Goal: Transaction & Acquisition: Obtain resource

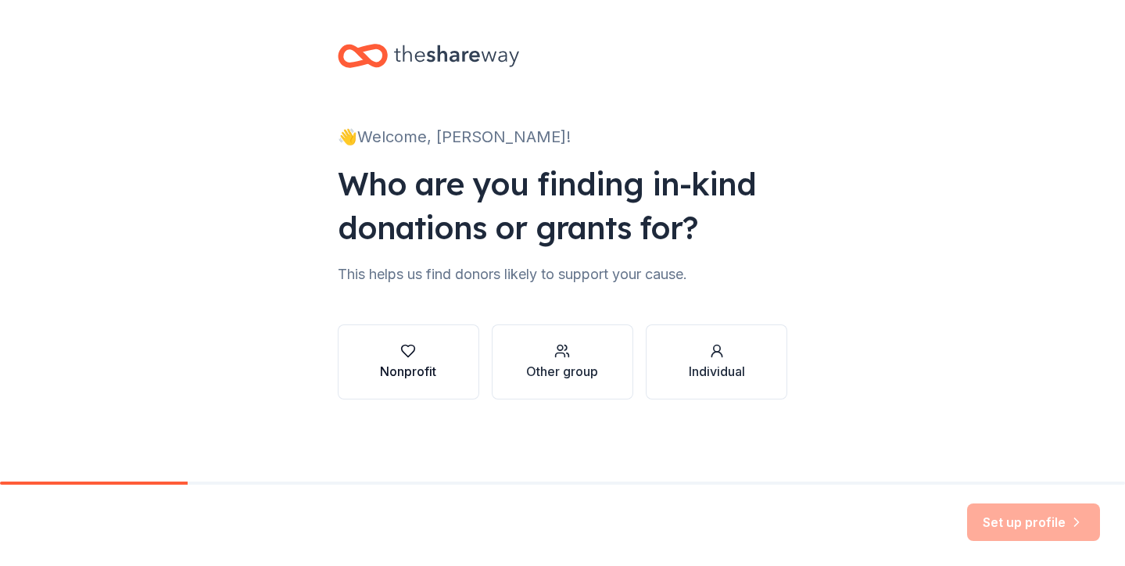
click at [422, 374] on div "Nonprofit" at bounding box center [408, 371] width 56 height 19
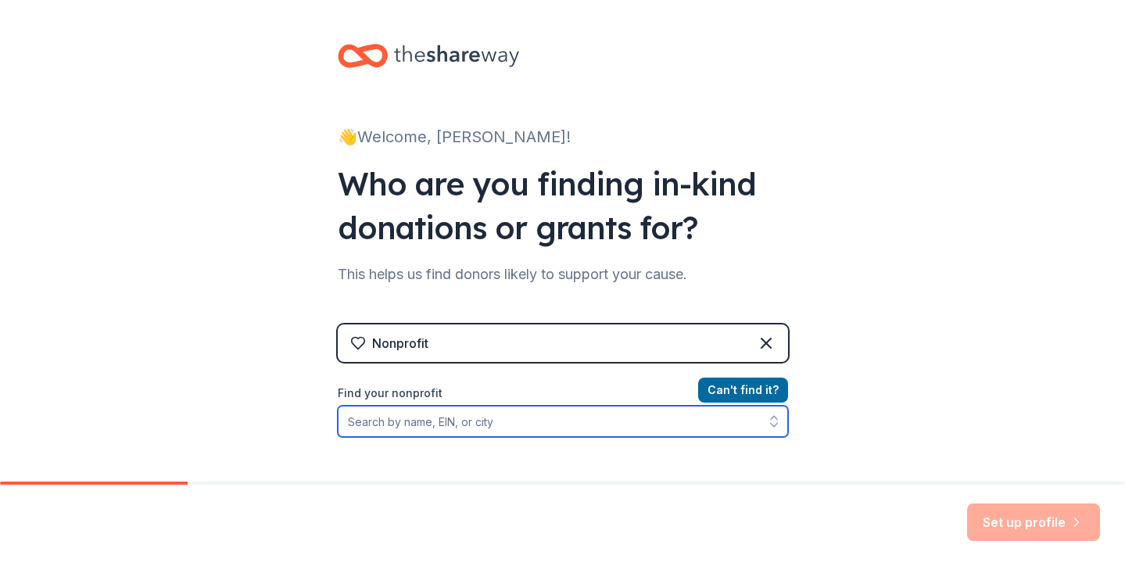
click at [422, 425] on input "Find your nonprofit" at bounding box center [563, 421] width 450 height 31
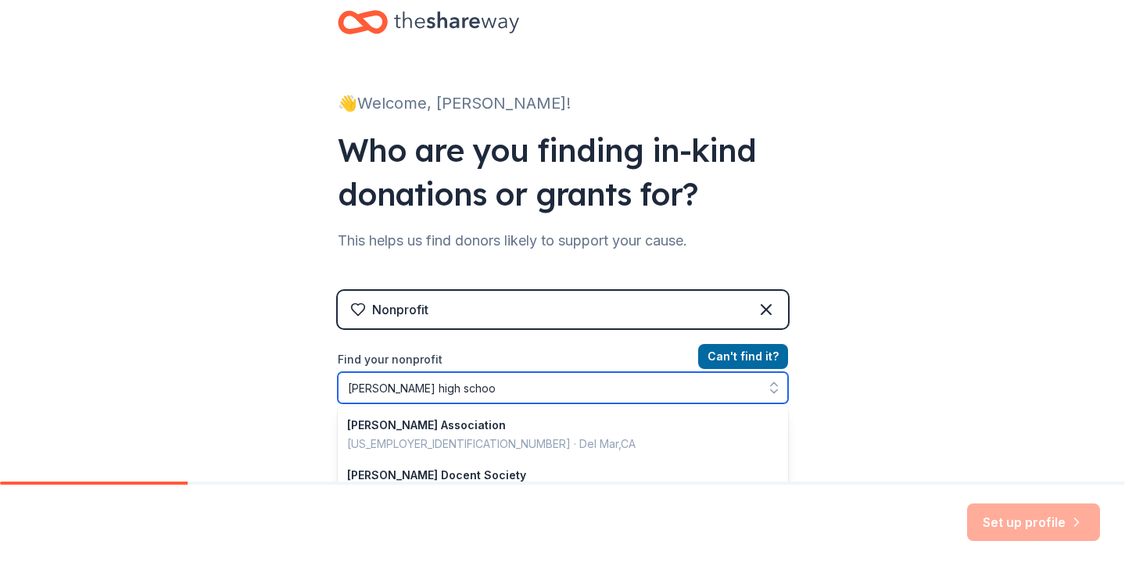
type input "torrey pines high school"
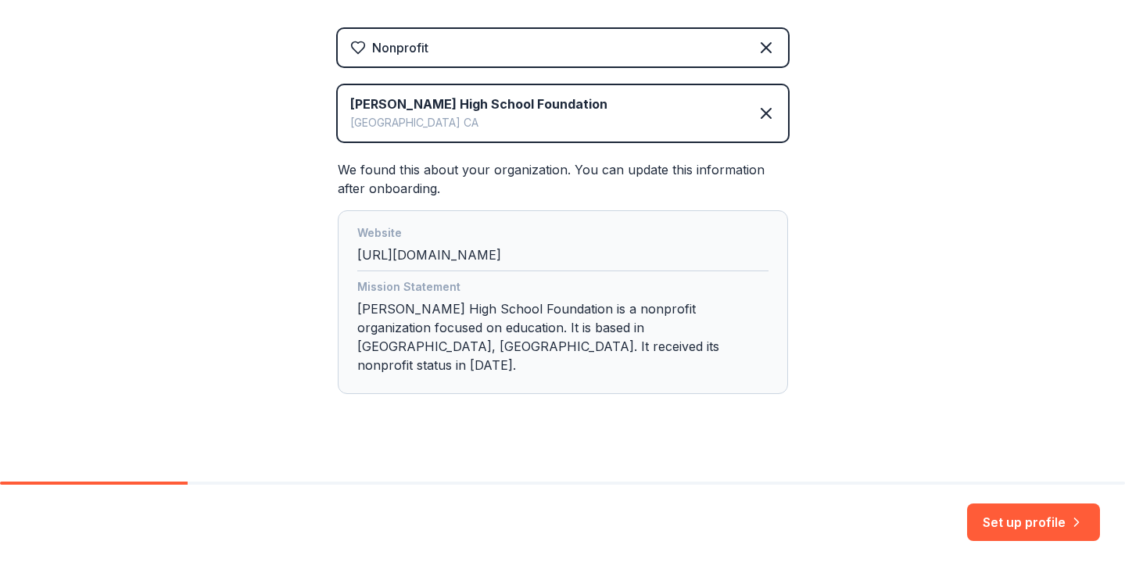
scroll to position [0, 0]
click at [1010, 524] on button "Set up profile" at bounding box center [1033, 523] width 133 height 38
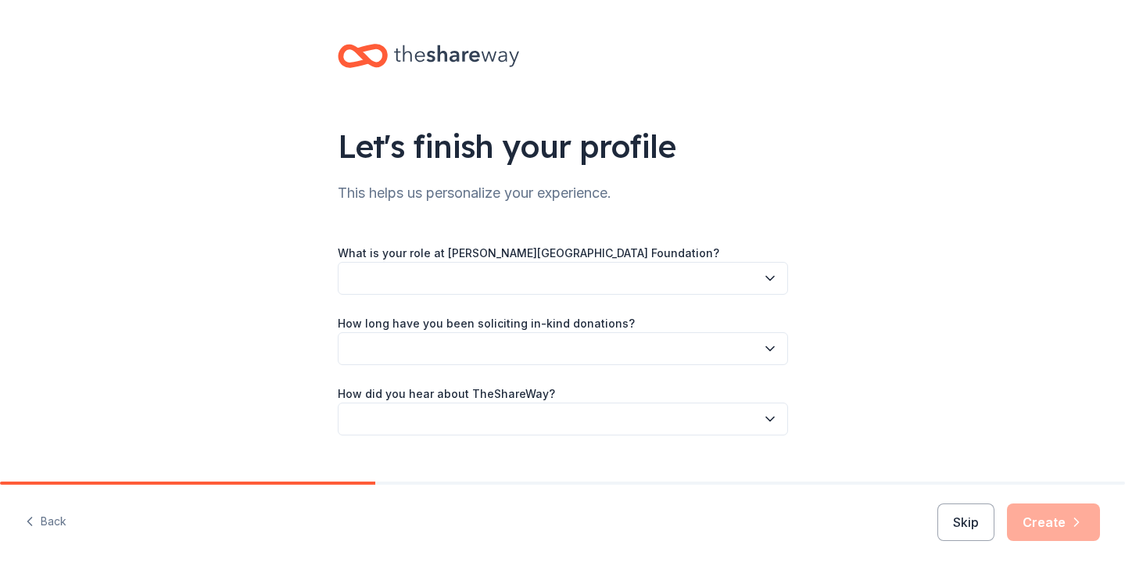
click at [449, 275] on button "button" at bounding box center [563, 278] width 450 height 33
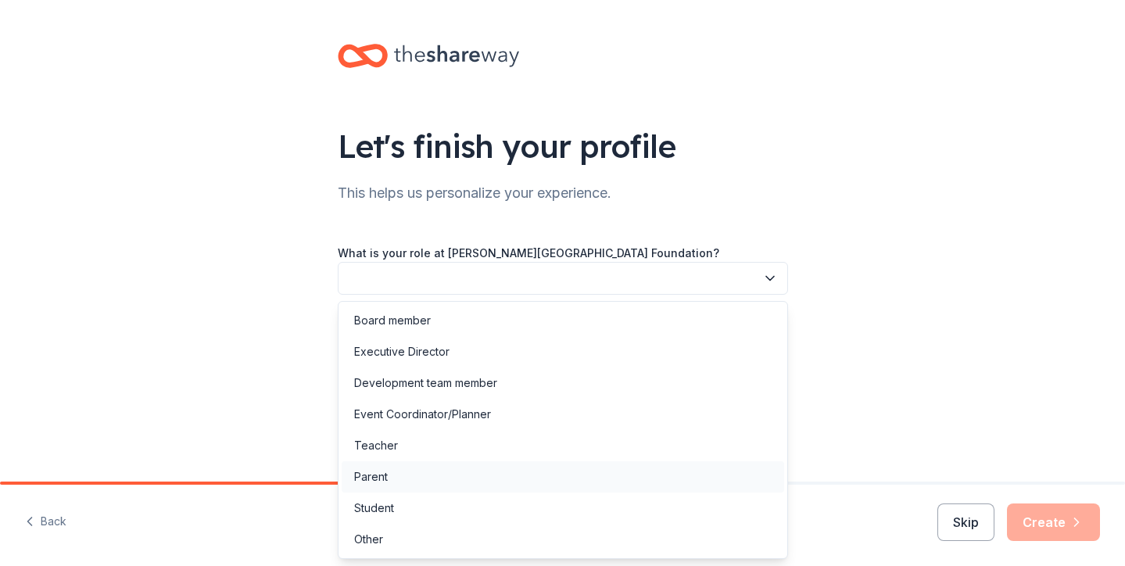
click at [406, 478] on div "Parent" at bounding box center [563, 476] width 443 height 31
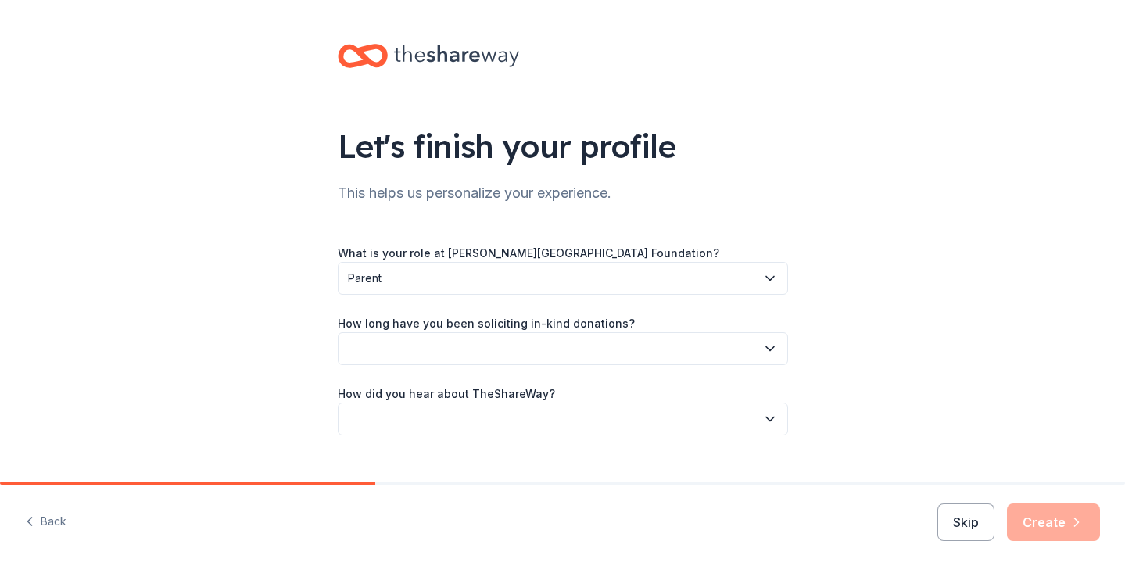
click at [443, 360] on button "button" at bounding box center [563, 348] width 450 height 33
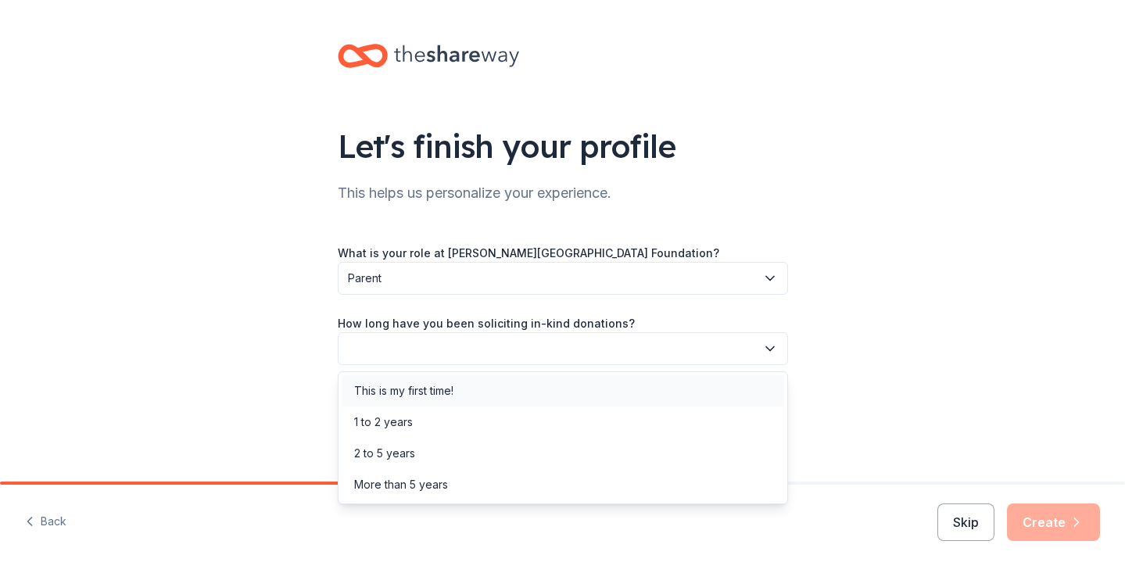
click at [435, 398] on div "This is my first time!" at bounding box center [403, 391] width 99 height 19
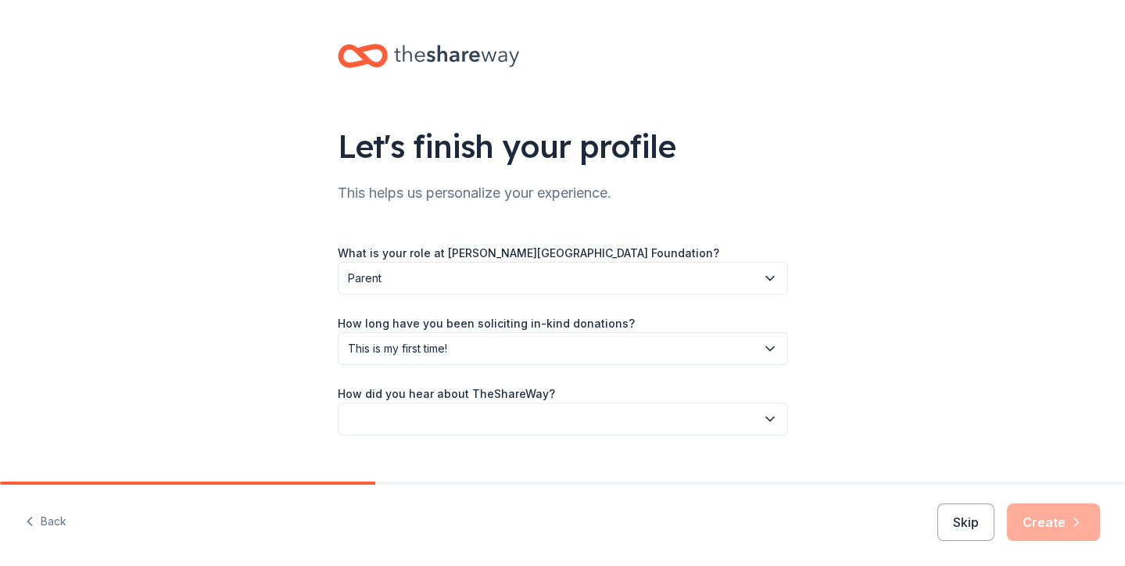
click at [432, 413] on button "button" at bounding box center [563, 419] width 450 height 33
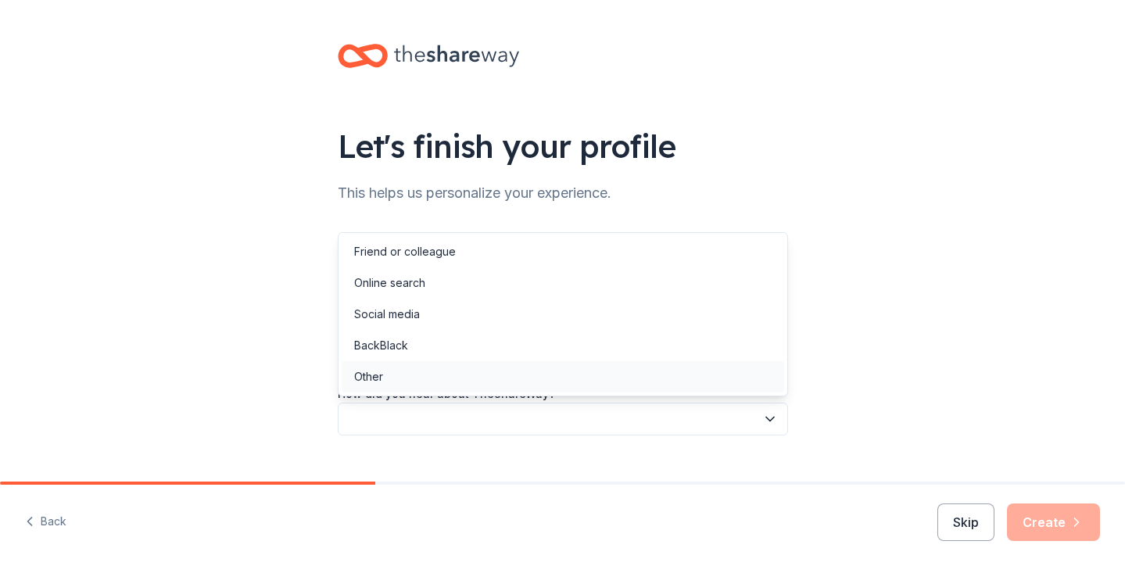
click at [432, 382] on div "Other" at bounding box center [563, 376] width 443 height 31
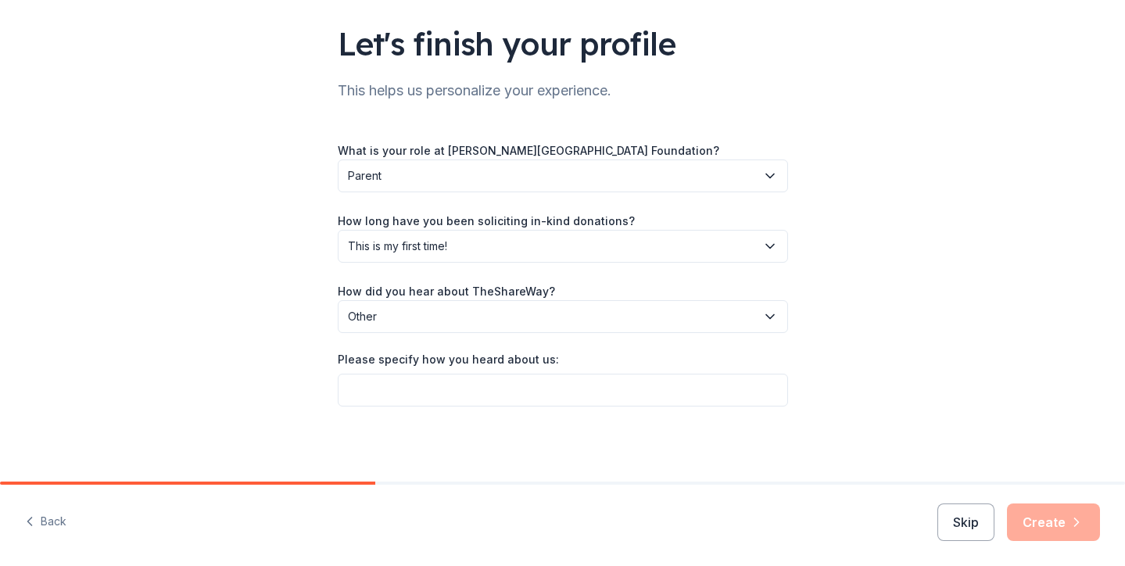
scroll to position [102, 0]
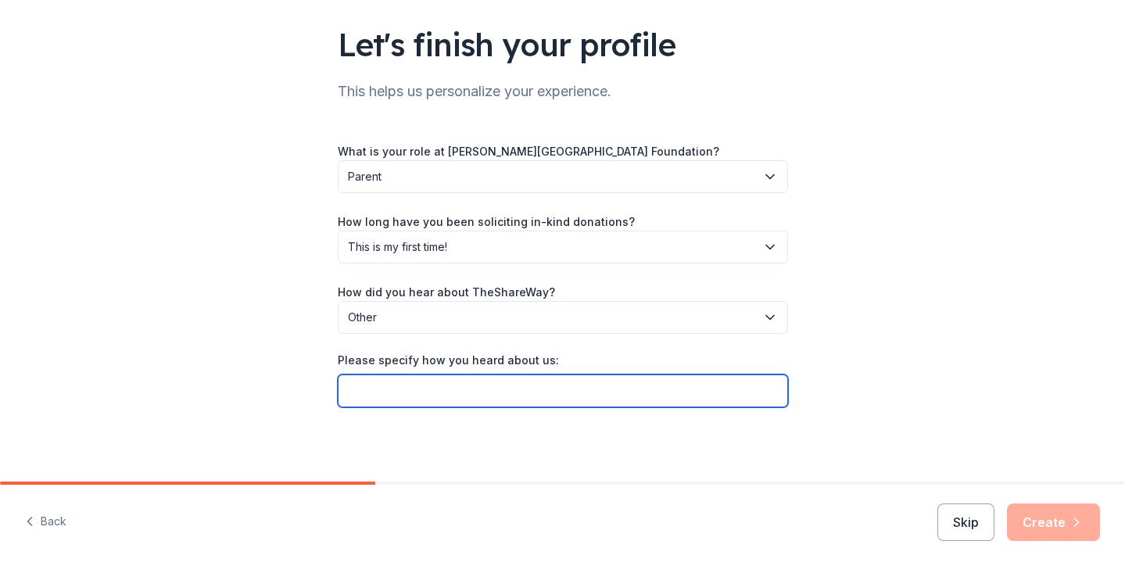
click at [677, 393] on input "Please specify how you heard about us:" at bounding box center [563, 391] width 450 height 33
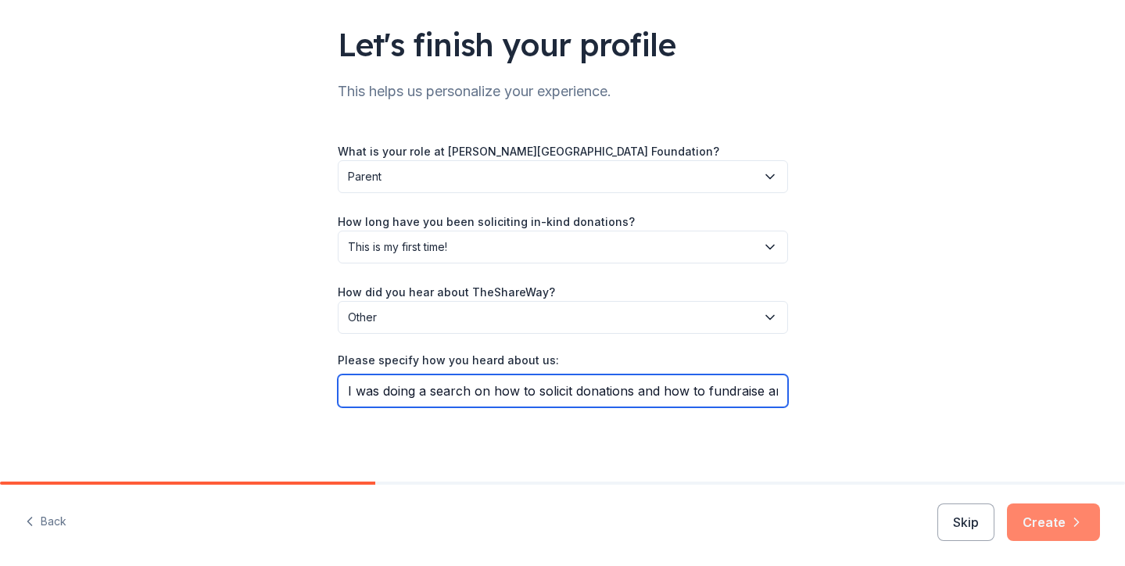
type input "I was doing a search on how to solicit donations and how to fundraise and I rea…"
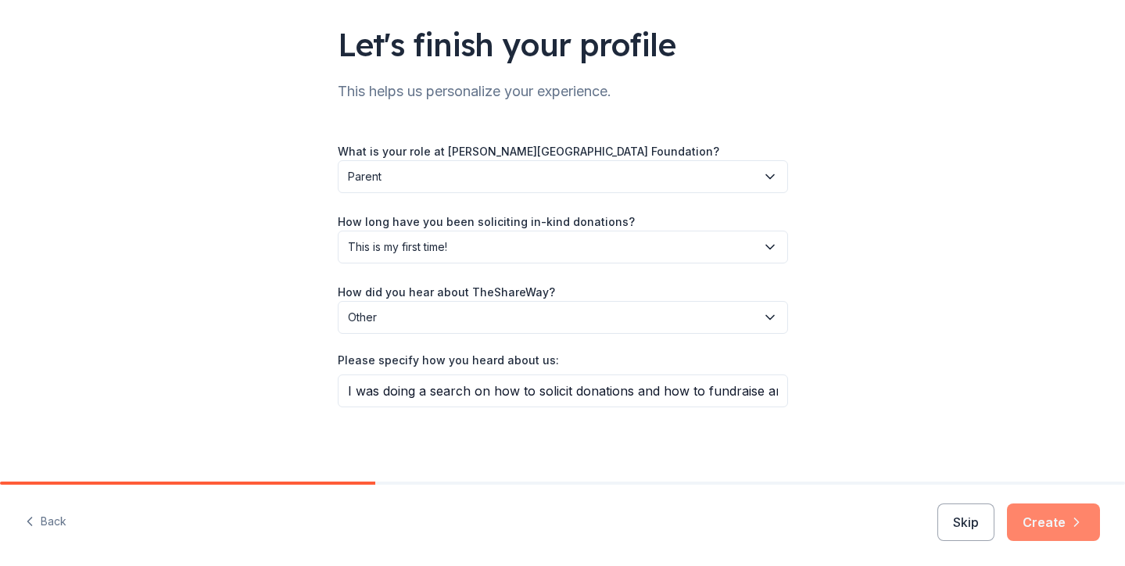
click at [1035, 522] on button "Create" at bounding box center [1053, 523] width 93 height 38
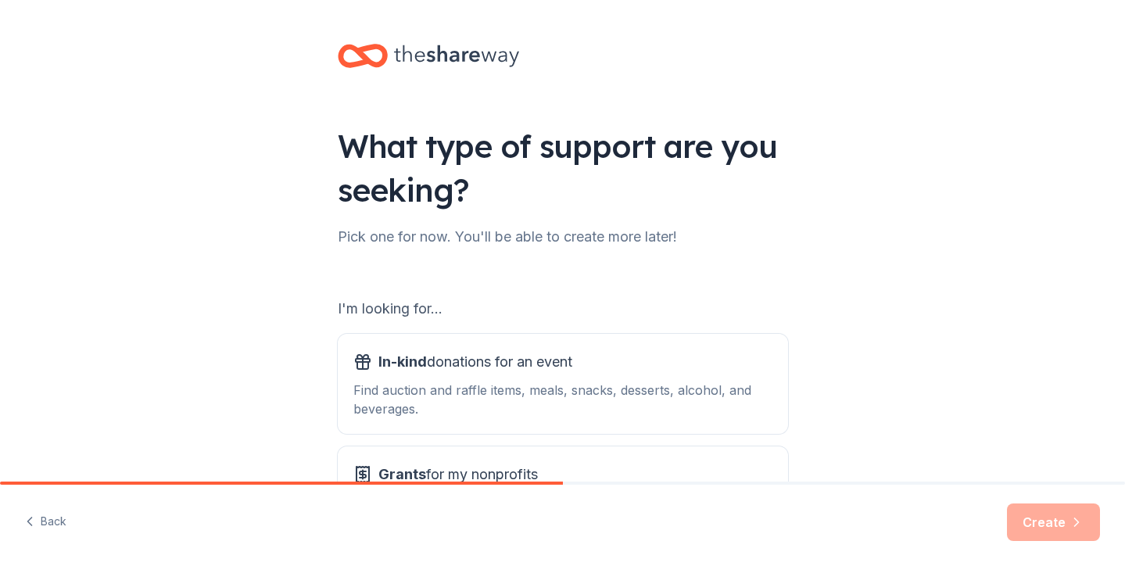
scroll to position [120, 0]
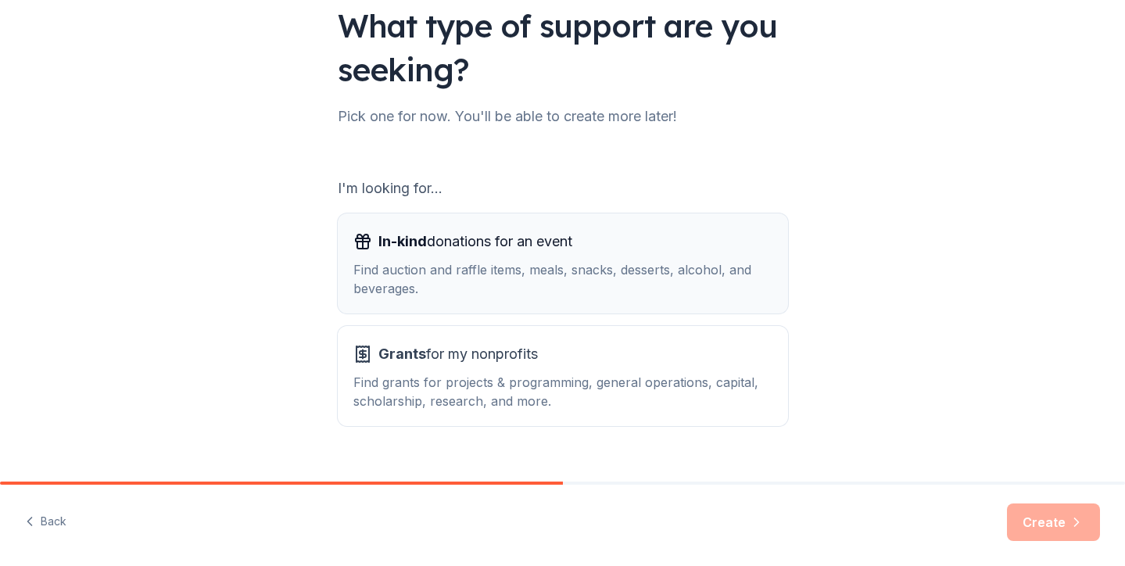
click at [718, 271] on div "Find auction and raffle items, meals, snacks, desserts, alcohol, and beverages." at bounding box center [562, 279] width 419 height 38
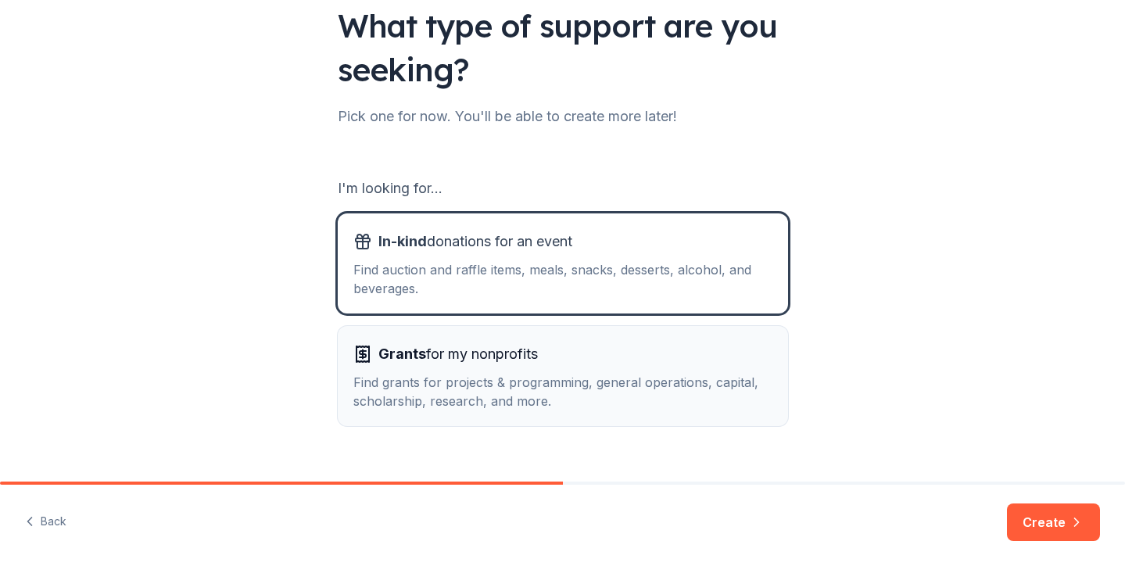
click at [692, 365] on div "Grants for my nonprofits" at bounding box center [562, 354] width 419 height 25
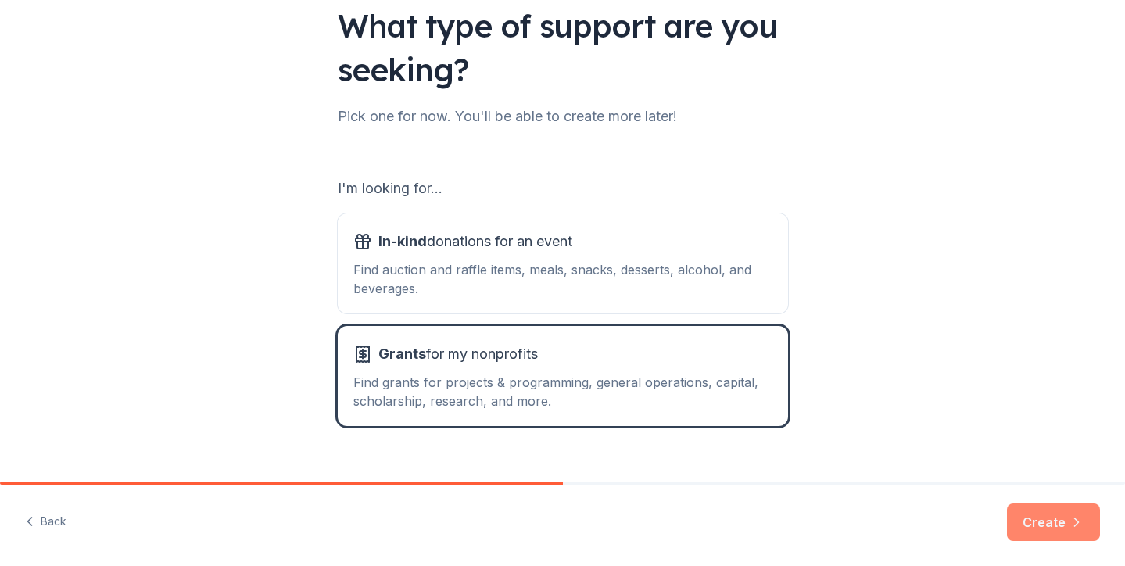
click at [1049, 529] on button "Create" at bounding box center [1053, 523] width 93 height 38
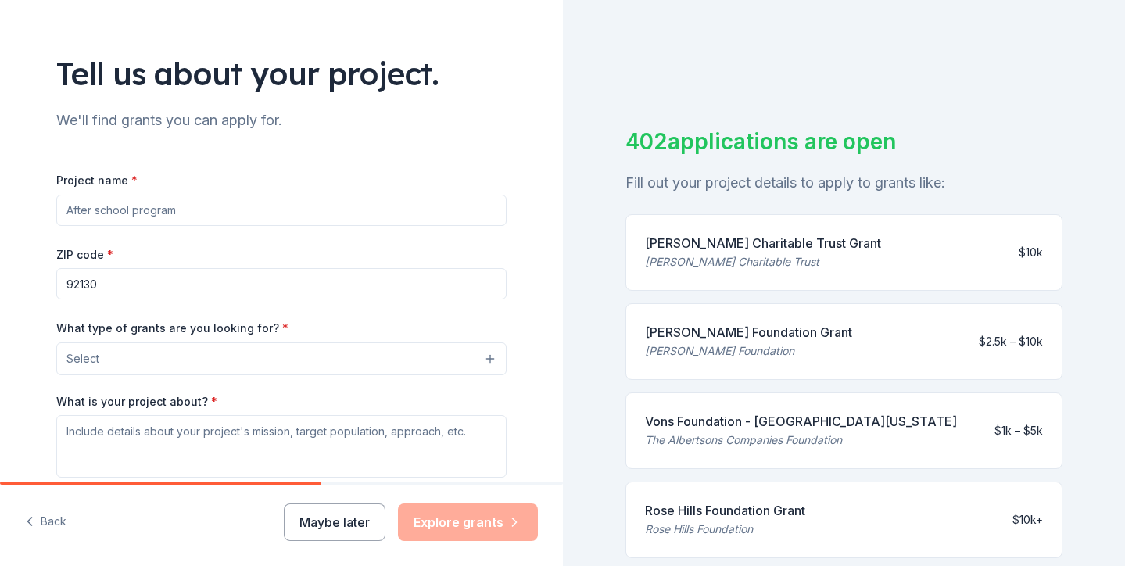
scroll to position [83, 0]
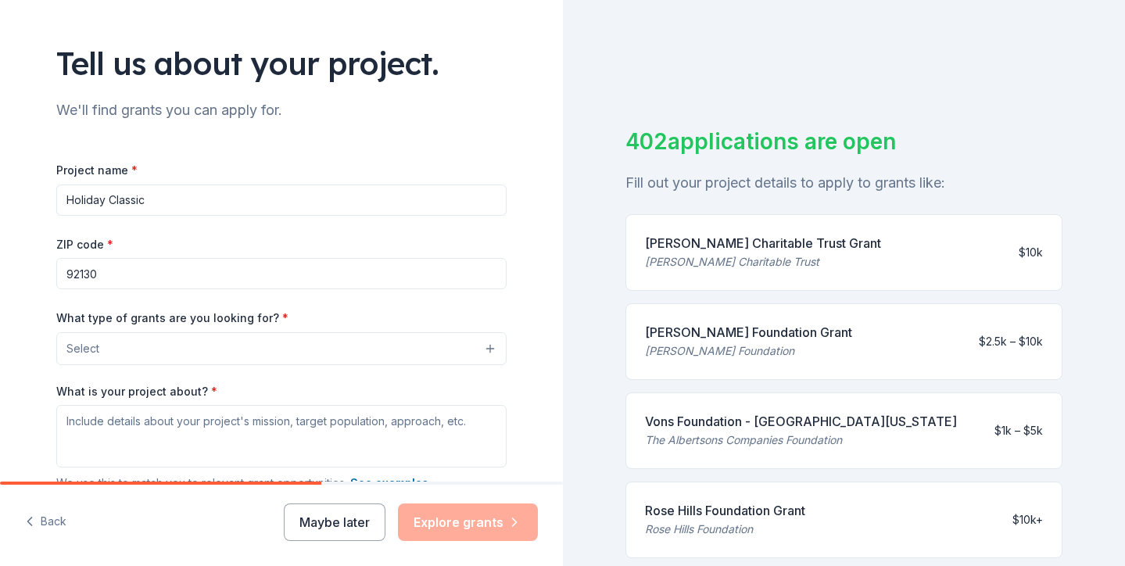
click at [66, 204] on input "Holiday Classic" at bounding box center [281, 200] width 450 height 31
type input "San Diego Holiday Classic"
click at [102, 353] on button "Select" at bounding box center [281, 348] width 450 height 33
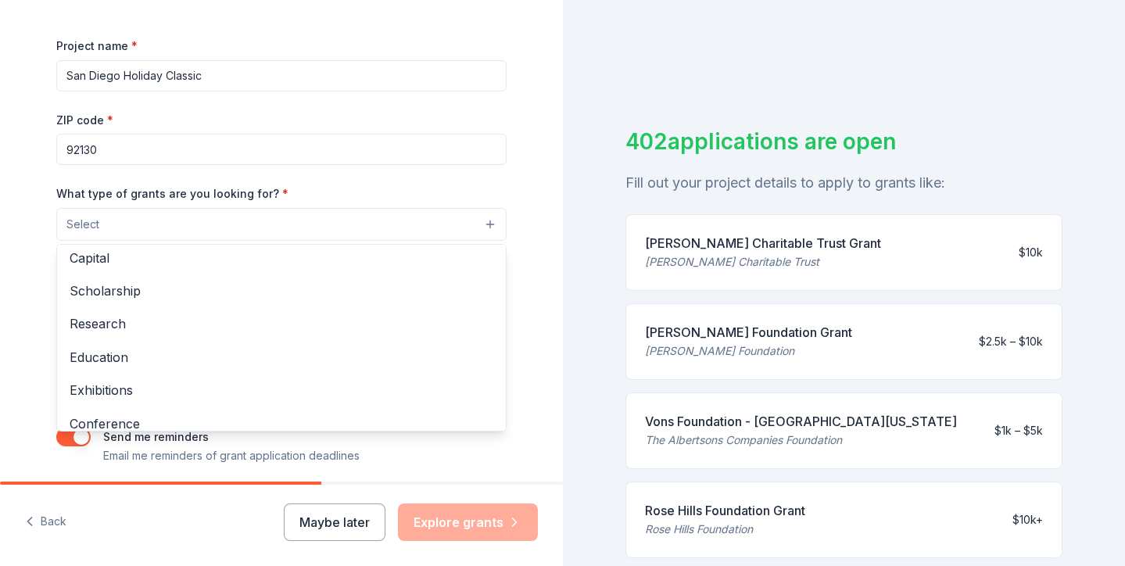
scroll to position [58, 0]
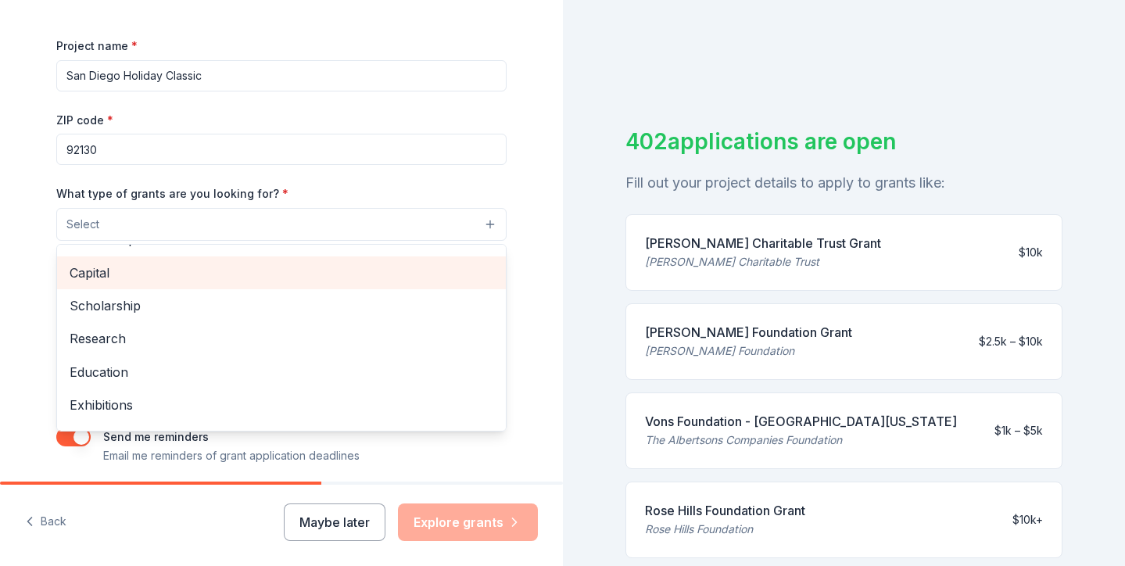
click at [121, 267] on span "Capital" at bounding box center [282, 273] width 424 height 20
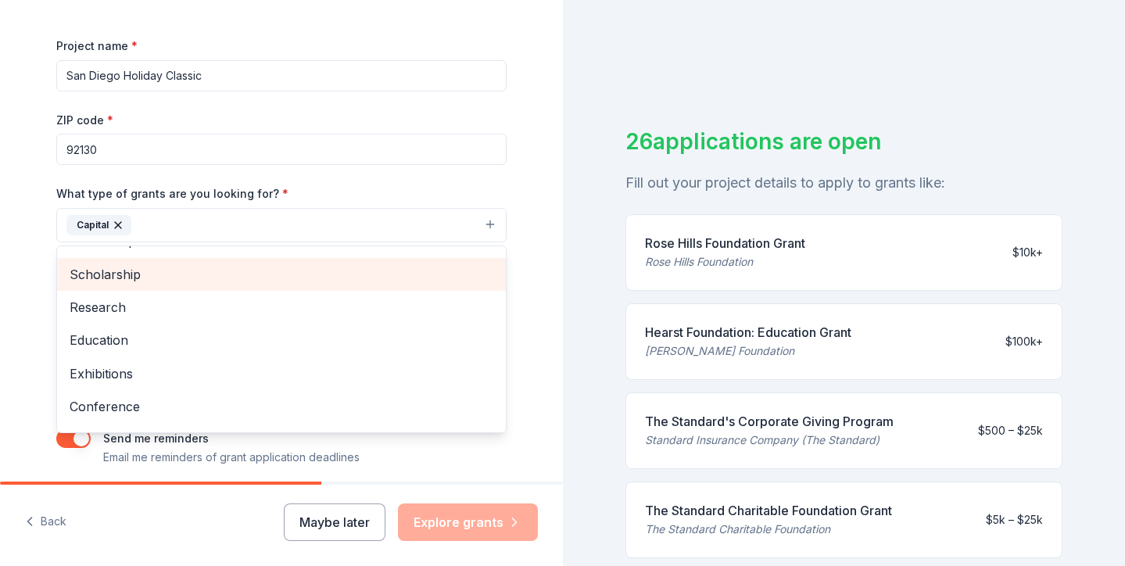
click at [227, 278] on span "Scholarship" at bounding box center [282, 274] width 424 height 20
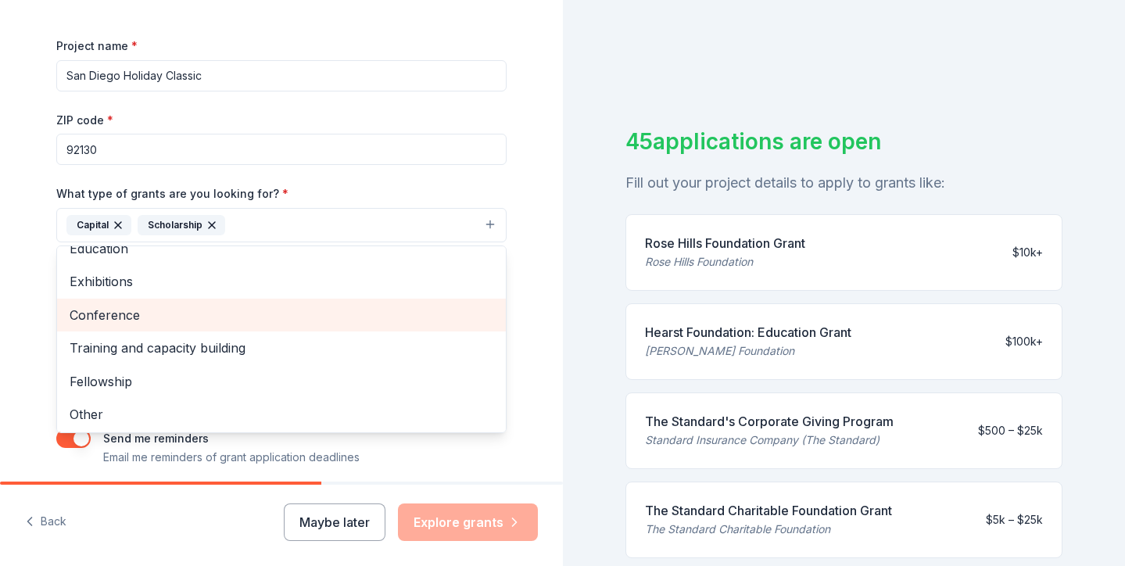
scroll to position [116, 0]
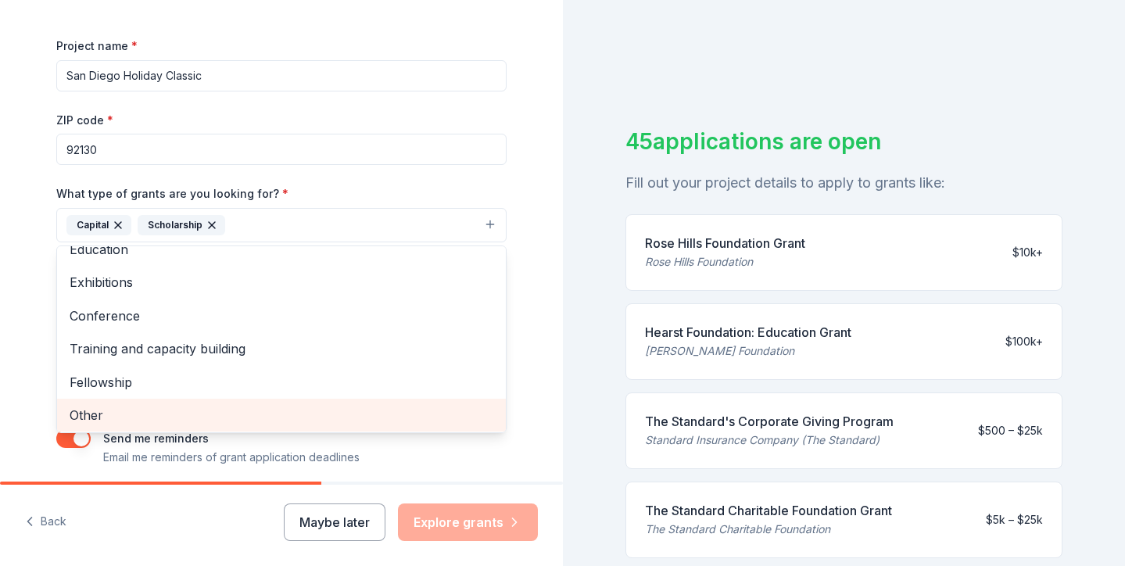
click at [213, 412] on span "Other" at bounding box center [282, 415] width 424 height 20
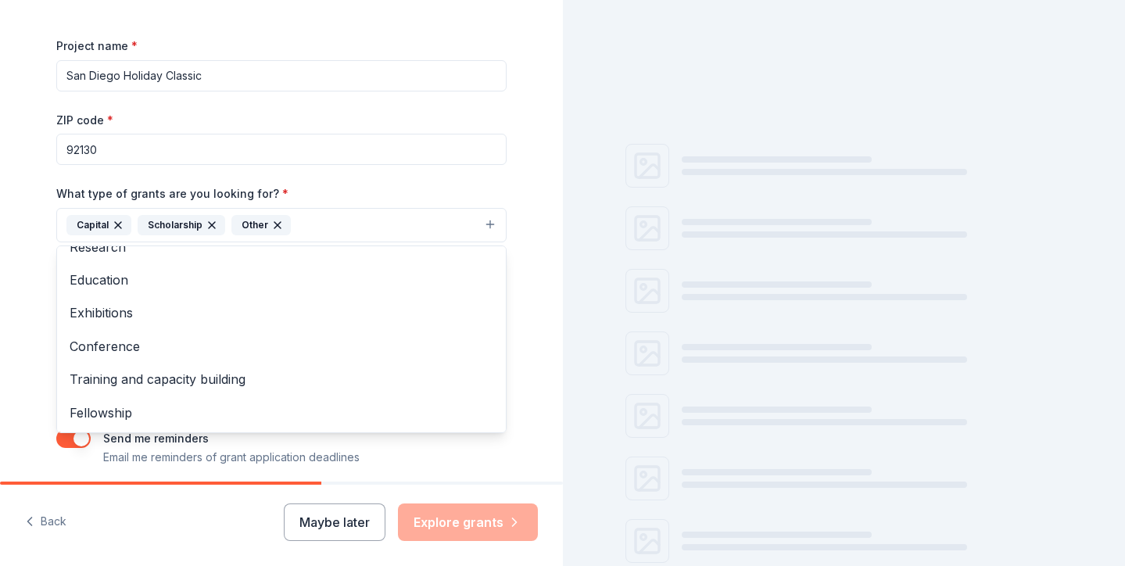
scroll to position [83, 0]
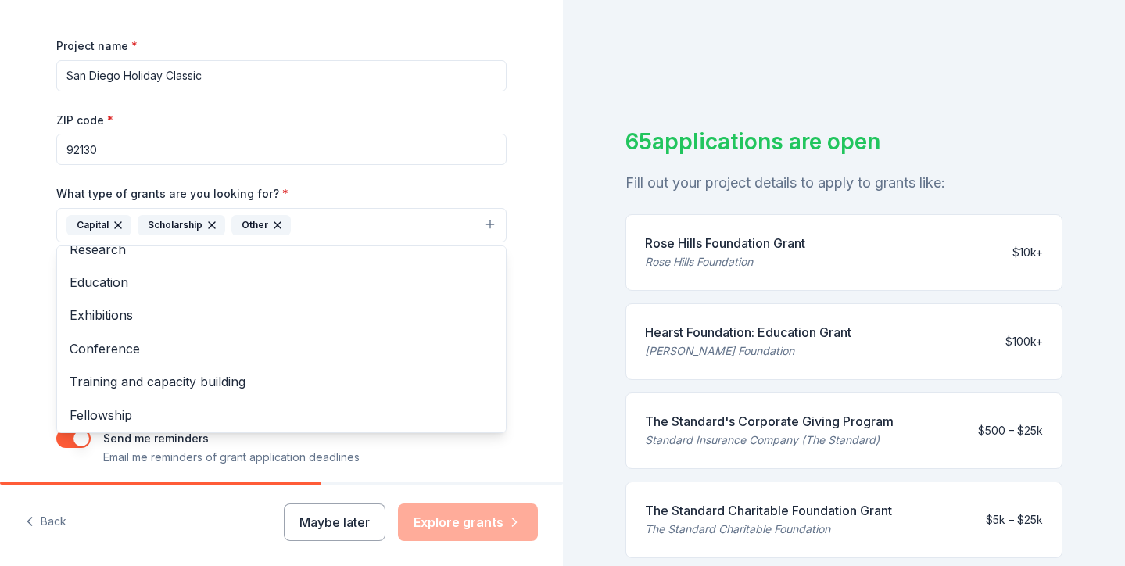
click at [534, 196] on div "Tell us about your project. We'll find grants you can apply for. Project name *…" at bounding box center [281, 167] width 563 height 749
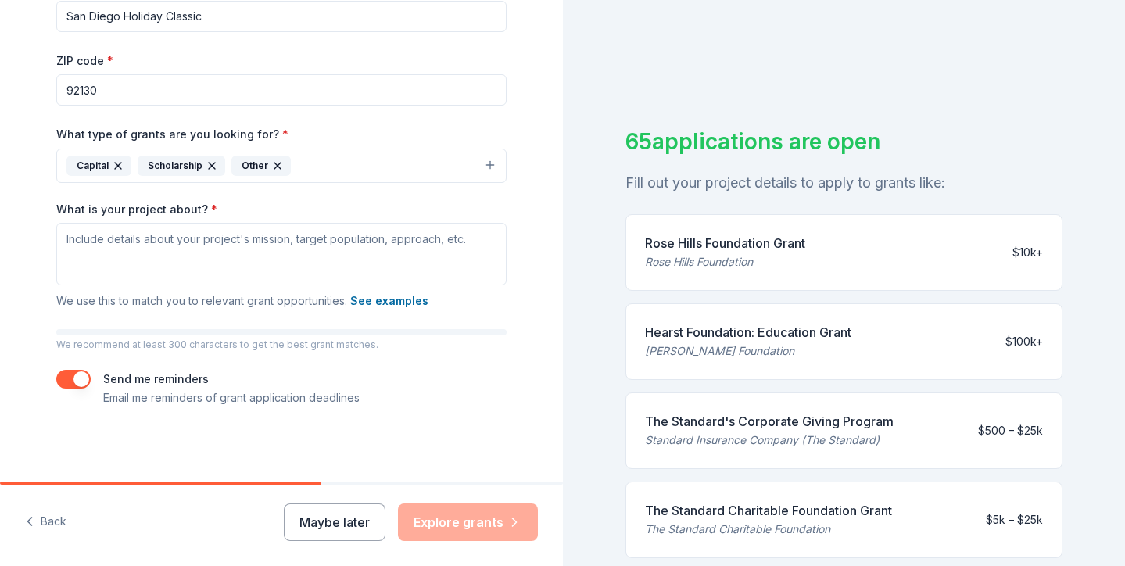
scroll to position [266, 0]
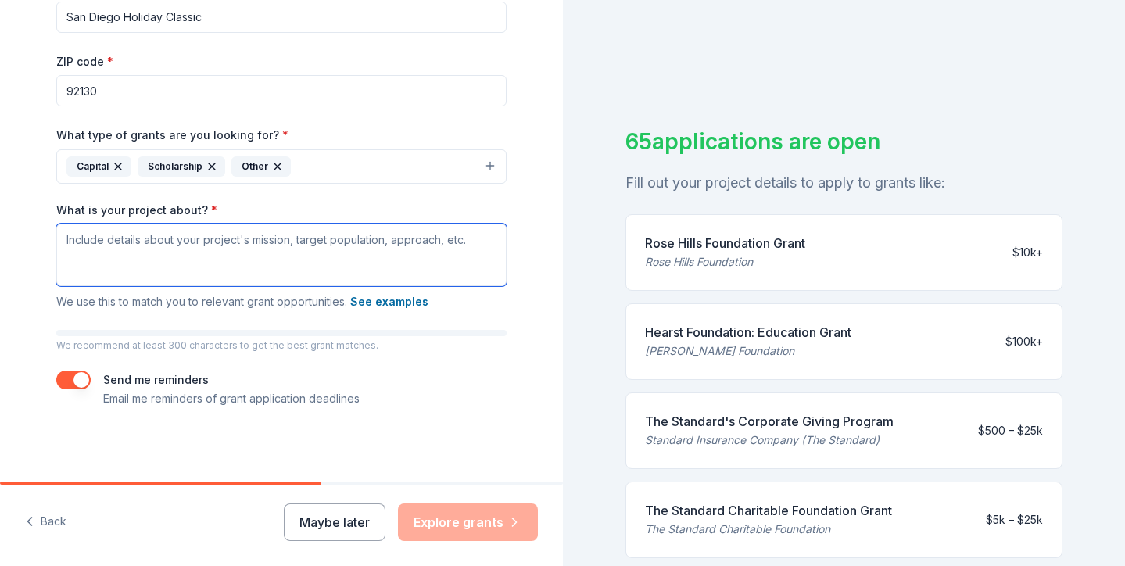
click at [382, 241] on textarea "What is your project about? *" at bounding box center [281, 255] width 450 height 63
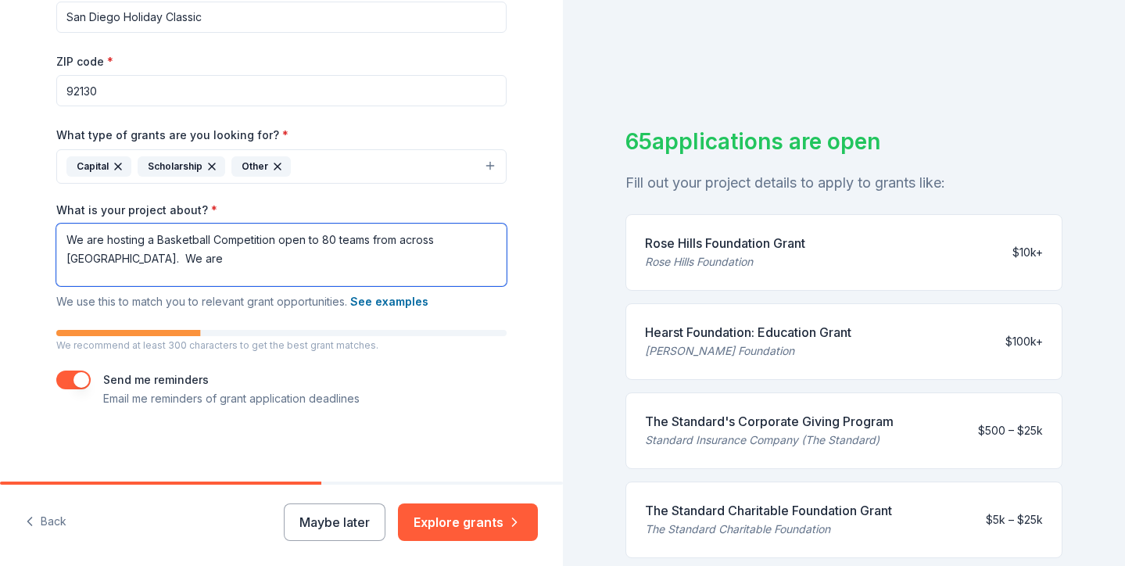
click at [275, 239] on textarea "We are hosting a Basketball Competition open to 80 teams from across the United…" at bounding box center [281, 255] width 450 height 63
click at [109, 259] on textarea "We are hosting a Basketball Showcase open to 80 teams from across the United St…" at bounding box center [281, 255] width 450 height 63
click at [457, 266] on textarea "We are hosting a Basketball Showcase open to 80 teams from across the United St…" at bounding box center [281, 255] width 450 height 63
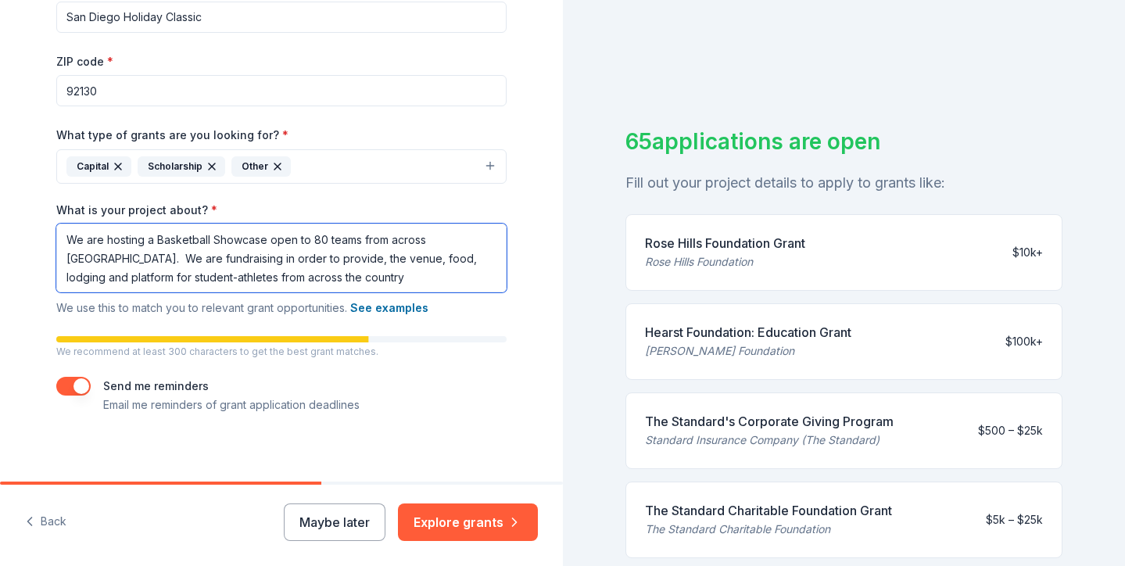
click at [478, 253] on textarea "We are hosting a Basketball Showcase open to 80 teams from across the United St…" at bounding box center [281, 258] width 450 height 69
click at [95, 278] on textarea "We are hosting a Basketball Showcase open to 80 teams from across the United St…" at bounding box center [281, 258] width 450 height 69
click at [109, 277] on textarea "We are hosting a Basketball Showcase open to 80 teams from across the United St…" at bounding box center [281, 258] width 450 height 69
click at [266, 278] on textarea "We are hosting a Basketball Showcase open to 80 teams from across the United St…" at bounding box center [281, 258] width 450 height 69
click at [112, 276] on textarea "We are hosting a Basketball Showcase open to 80 teams from across the United St…" at bounding box center [281, 258] width 450 height 69
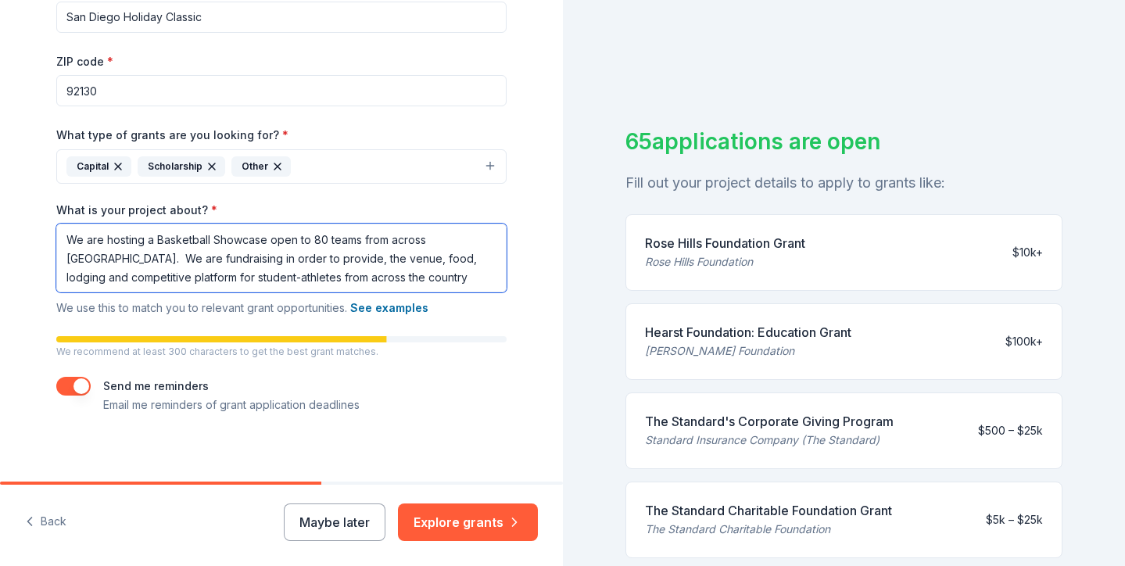
click at [196, 275] on textarea "We are hosting a Basketball Showcase open to 80 teams from across the United St…" at bounding box center [281, 258] width 450 height 69
click at [454, 276] on textarea "We are hosting a Basketball Showcase open to 80 teams from across the United St…" at bounding box center [281, 258] width 450 height 69
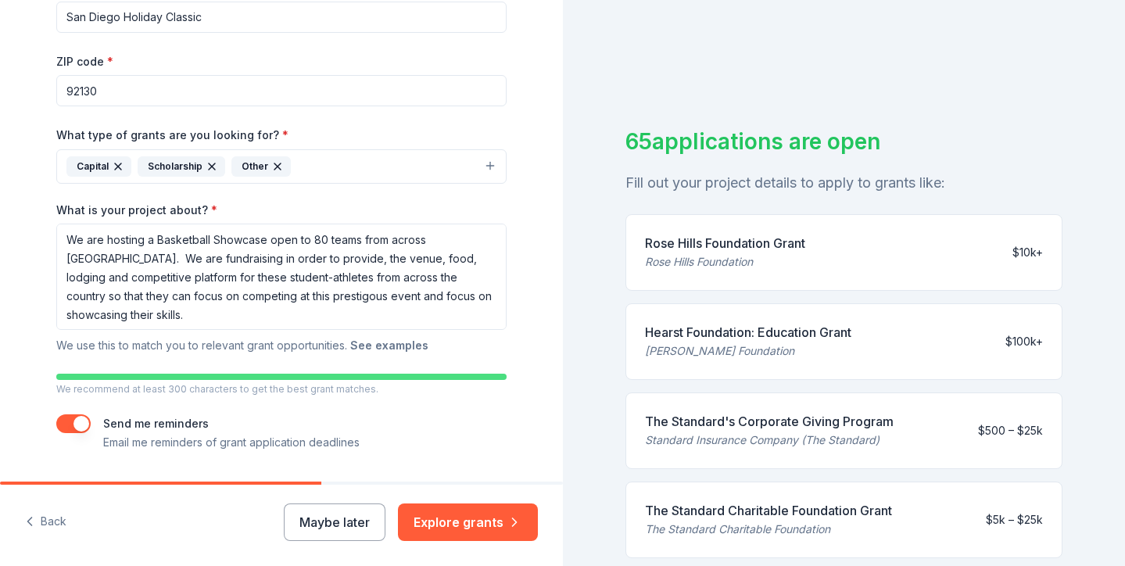
click at [401, 343] on button "See examples" at bounding box center [389, 345] width 78 height 19
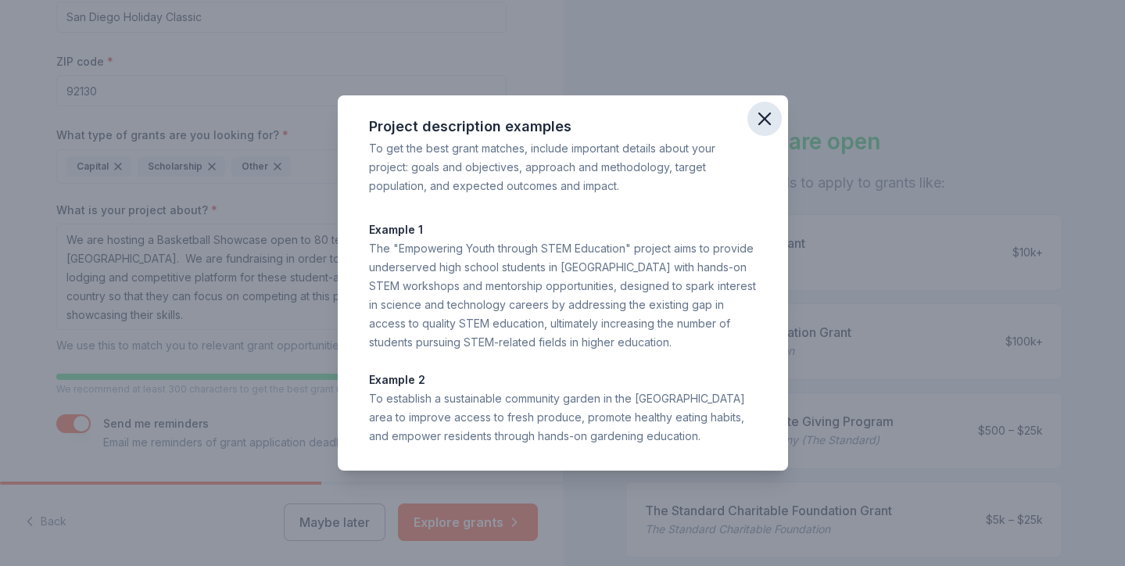
click at [768, 113] on icon "button" at bounding box center [765, 119] width 22 height 22
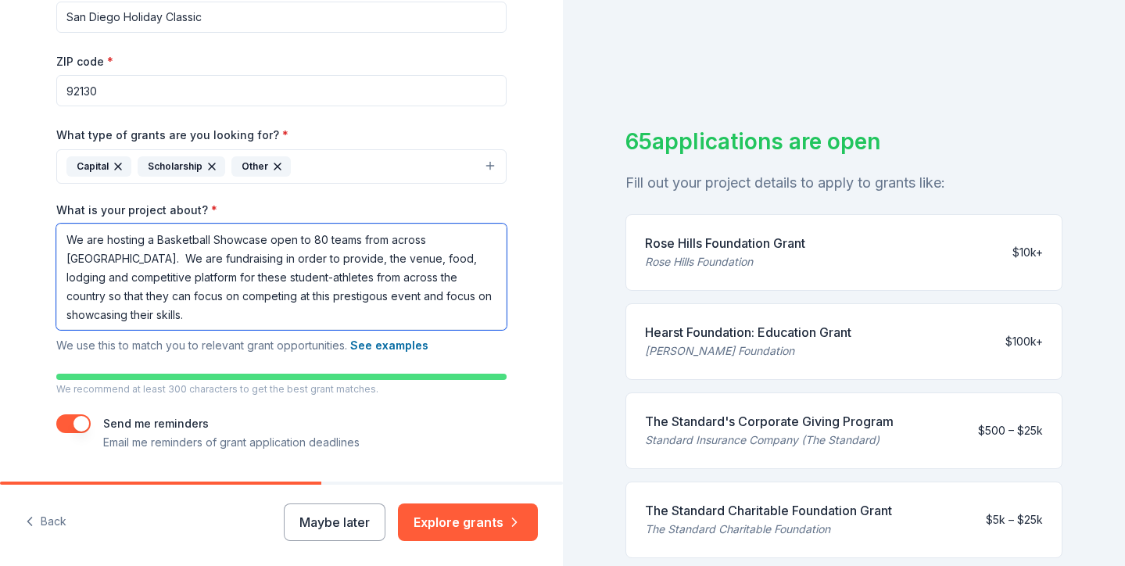
click at [270, 298] on textarea "We are hosting a Basketball Showcase open to 80 teams from across the United St…" at bounding box center [281, 277] width 450 height 106
click at [291, 297] on textarea "We are hosting a Basketball Showcase open to 80 teams from across the United St…" at bounding box center [281, 277] width 450 height 106
click at [364, 308] on textarea "We are hosting a Basketball Showcase open to 80 teams from across the United St…" at bounding box center [281, 277] width 450 height 106
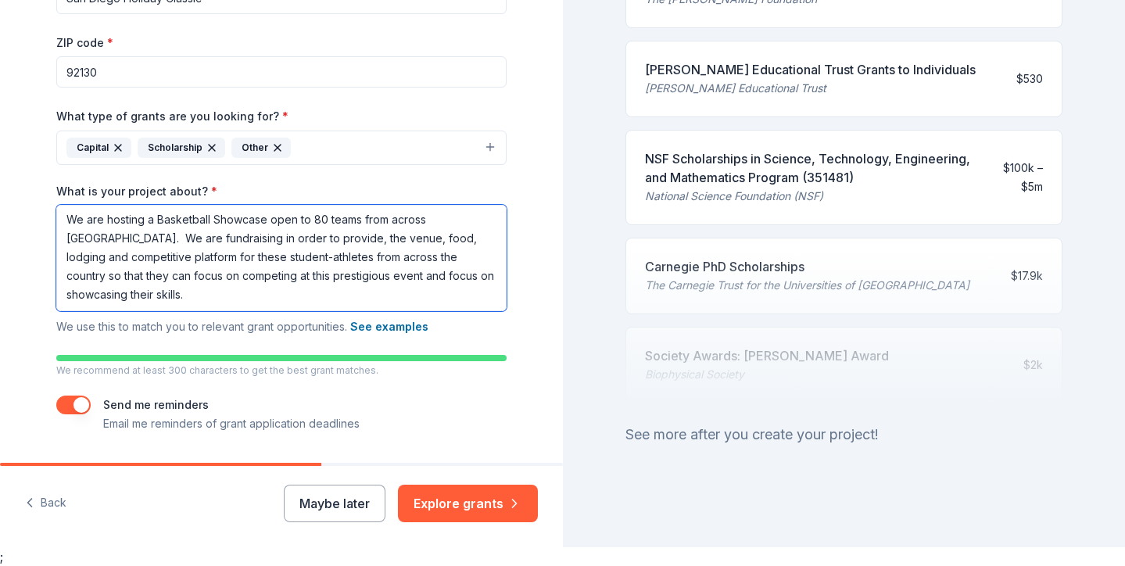
scroll to position [19, 0]
type textarea "We are hosting a Basketball Showcase open to 80 teams from across the United St…"
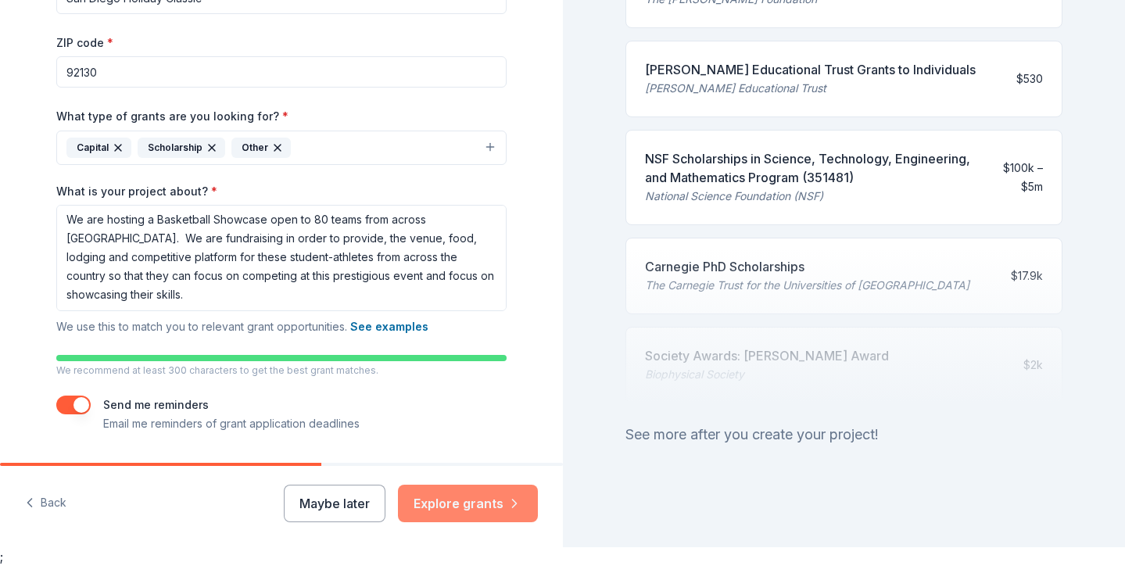
click at [456, 501] on button "Explore grants" at bounding box center [468, 504] width 140 height 38
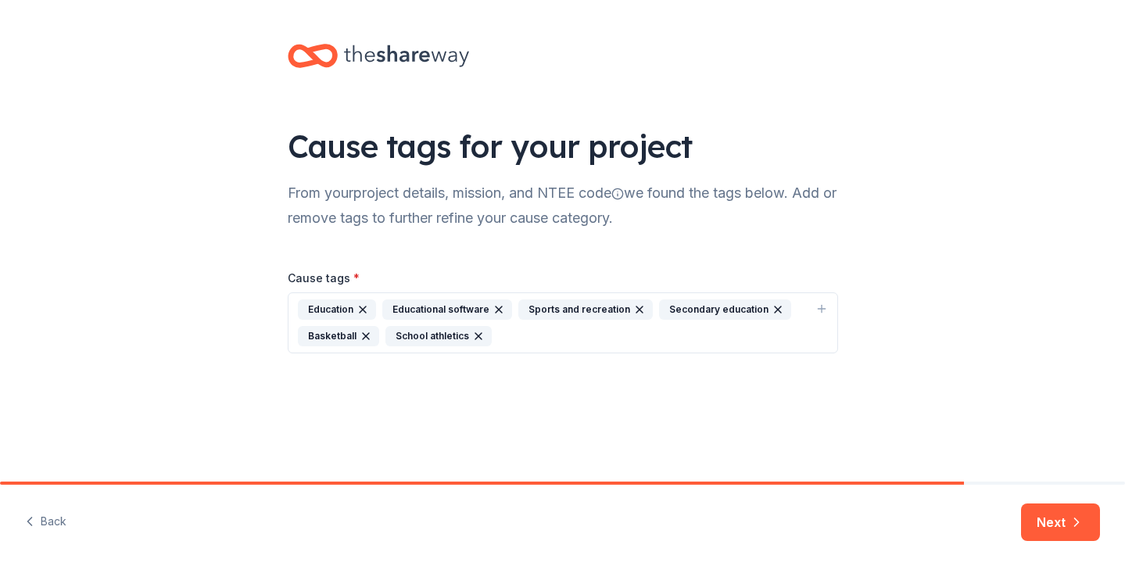
click at [500, 307] on icon "button" at bounding box center [499, 310] width 6 height 6
click at [820, 311] on icon "button" at bounding box center [822, 309] width 13 height 13
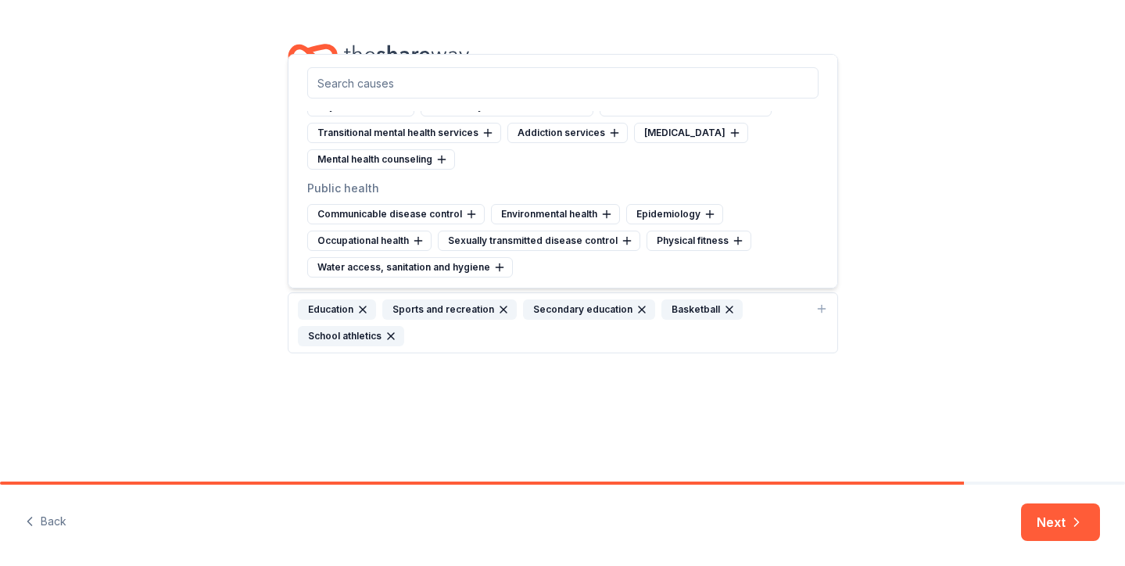
scroll to position [2269, 0]
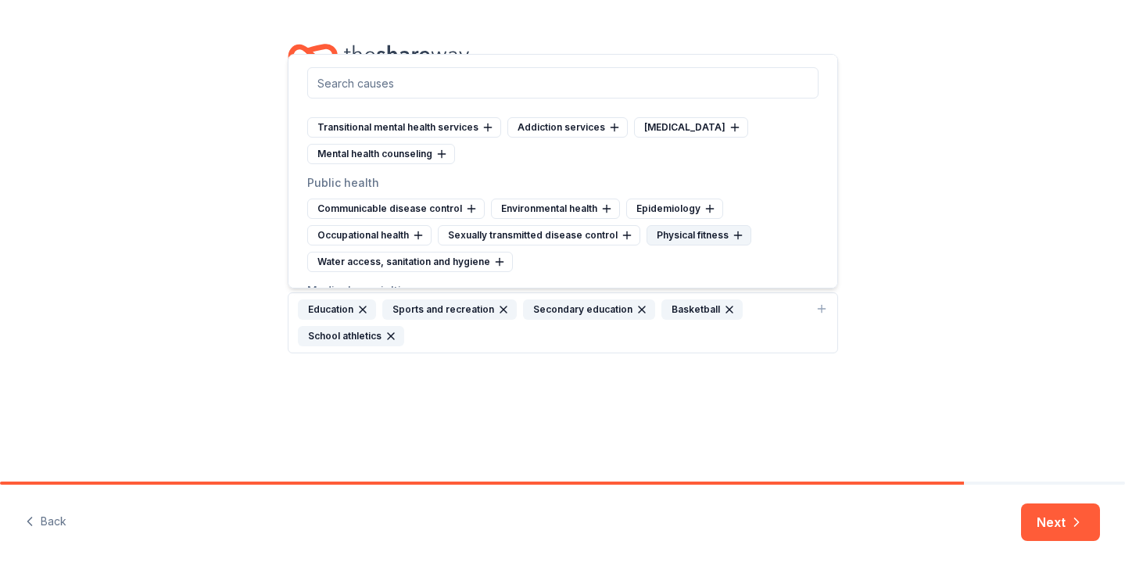
click at [724, 225] on div "Physical fitness" at bounding box center [699, 235] width 105 height 20
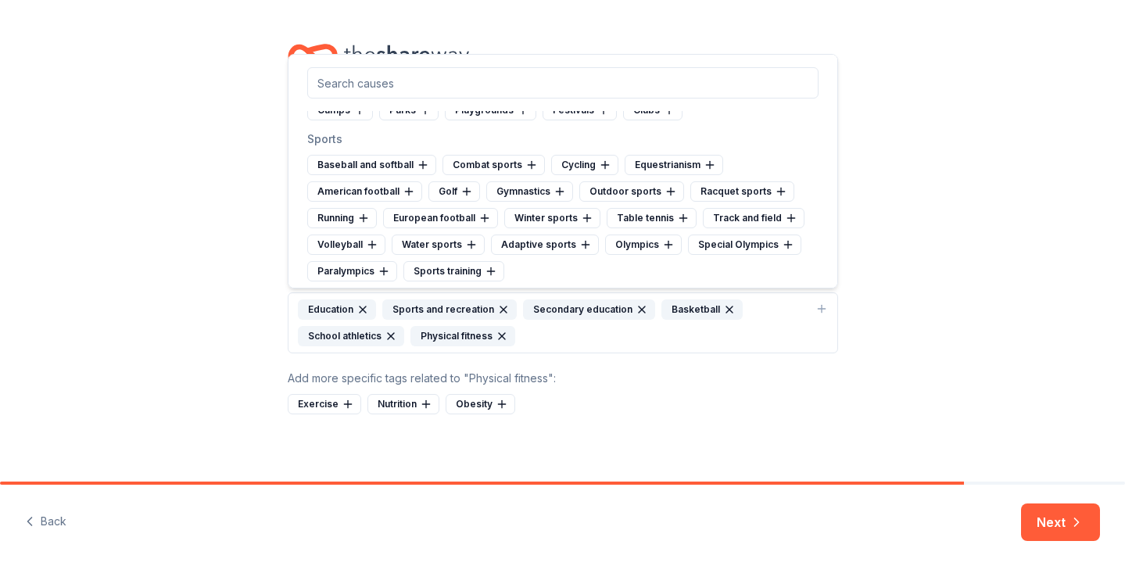
scroll to position [5736, 0]
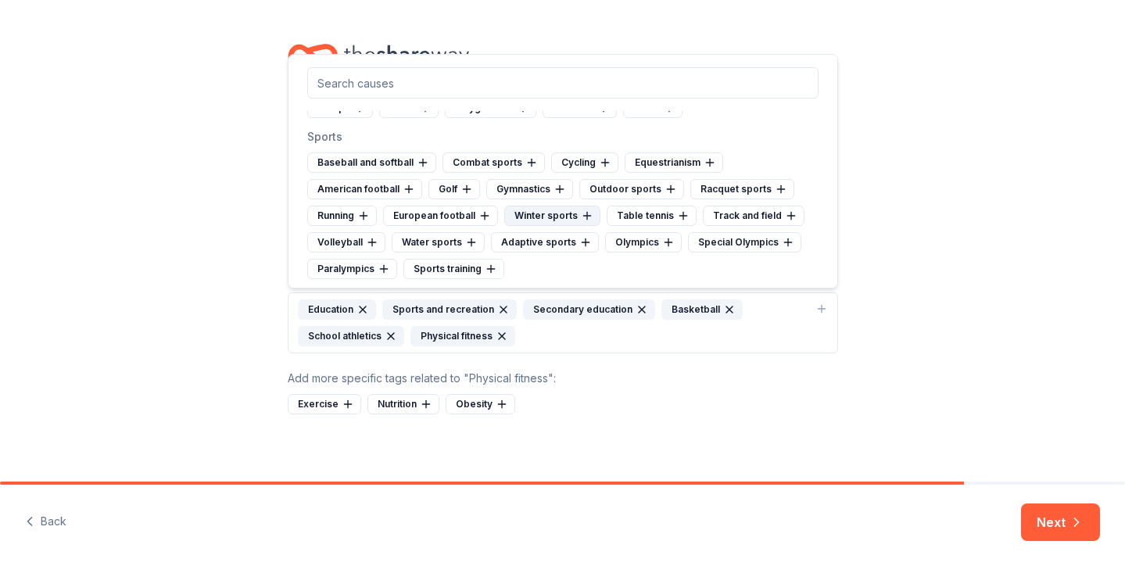
click at [549, 206] on div "Winter sports" at bounding box center [552, 216] width 96 height 20
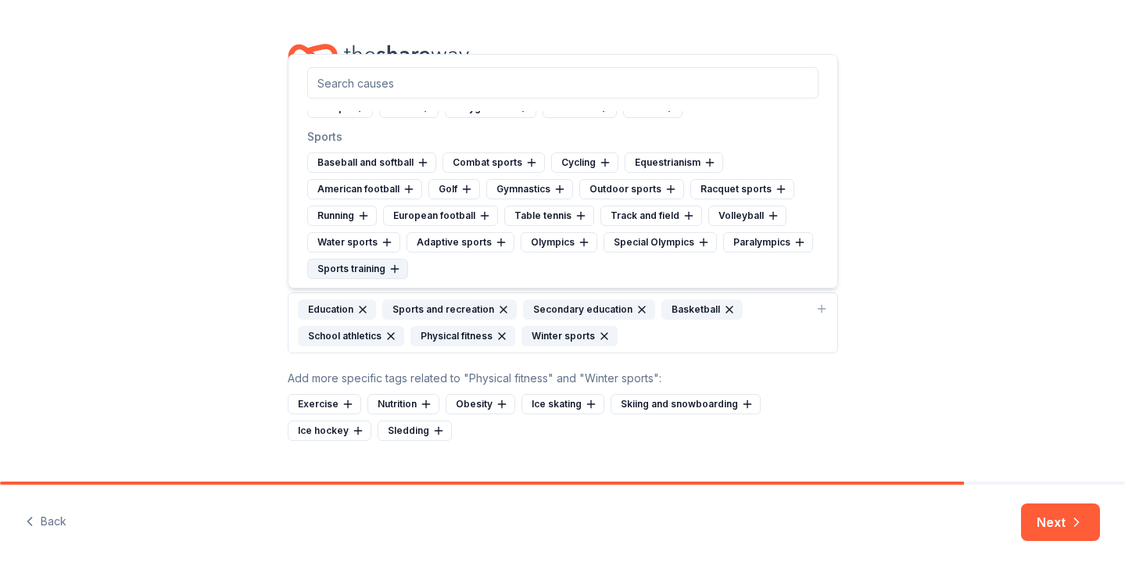
click at [386, 259] on div "Sports training" at bounding box center [357, 269] width 101 height 20
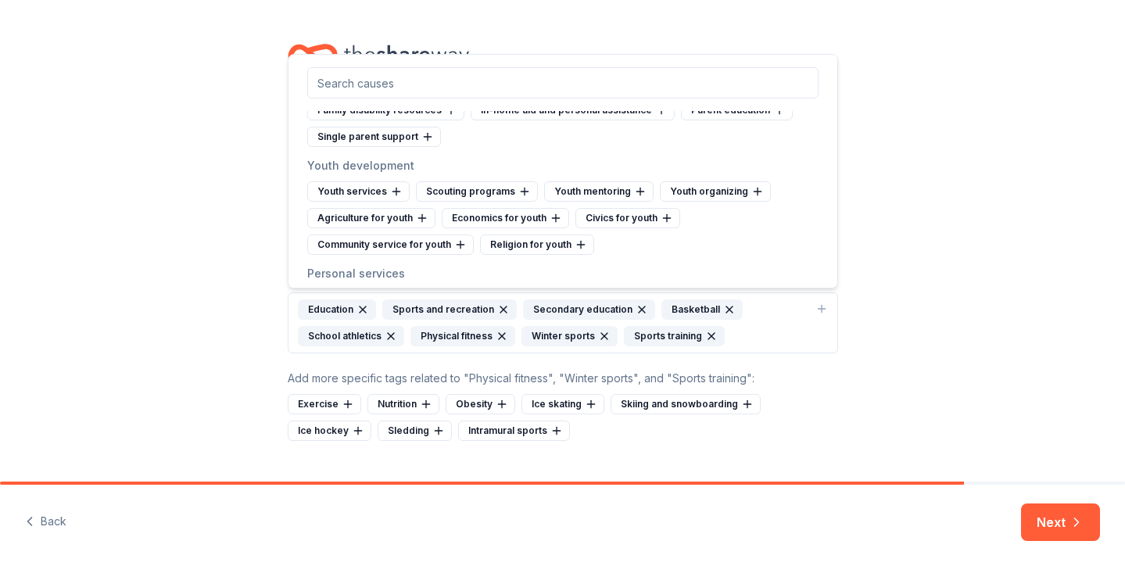
scroll to position [6524, 0]
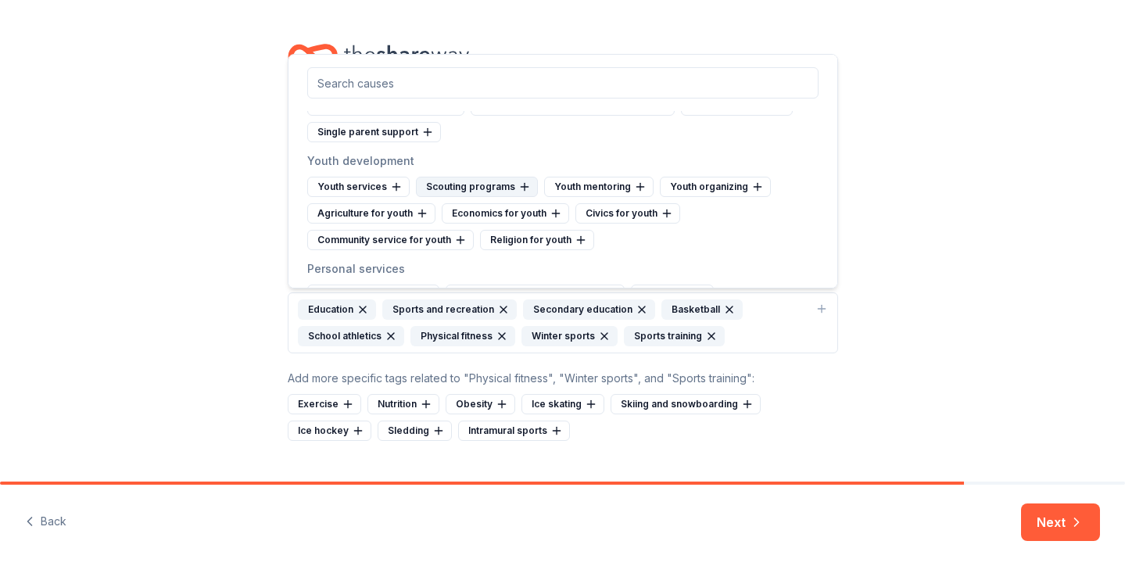
click at [511, 177] on div "Scouting programs" at bounding box center [477, 187] width 122 height 20
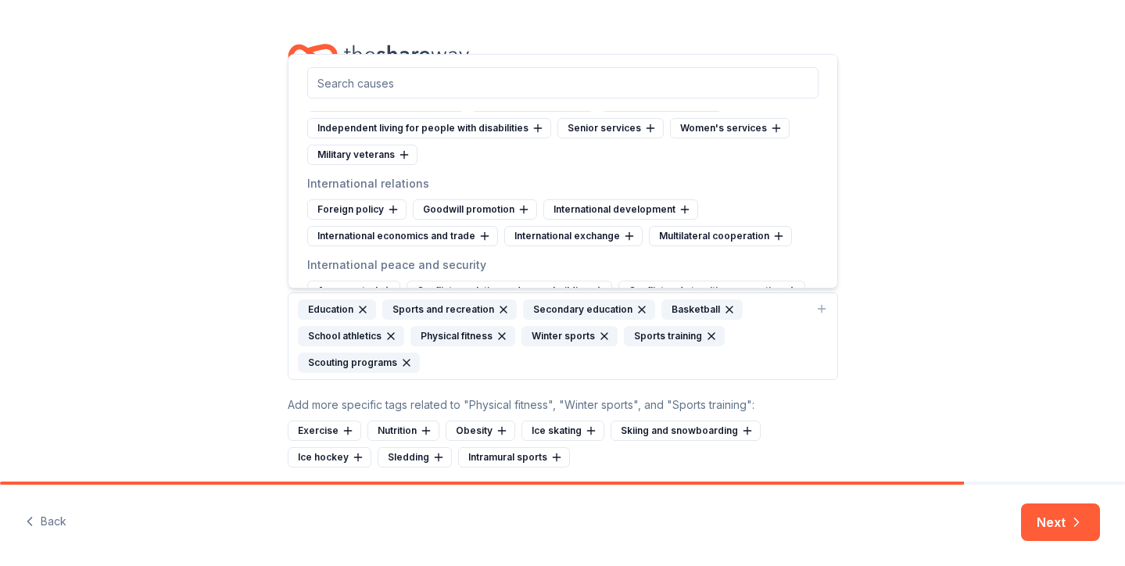
scroll to position [6934, 0]
click at [792, 362] on div "Education Sports and recreation Secondary education Basketball School athletics…" at bounding box center [553, 337] width 511 height 74
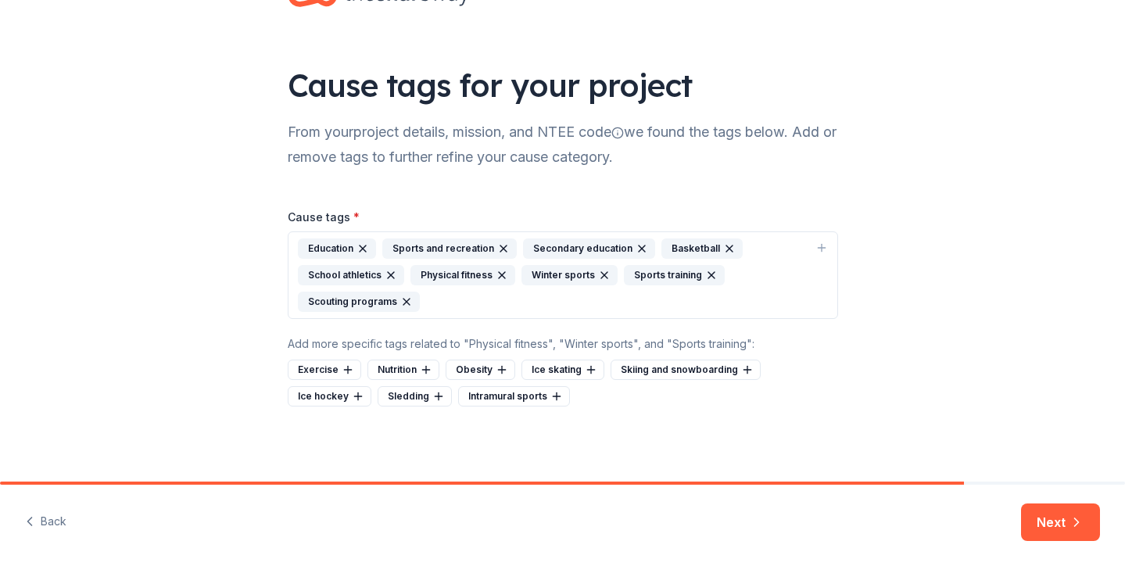
scroll to position [60, 0]
click at [1065, 531] on button "Next" at bounding box center [1060, 523] width 79 height 38
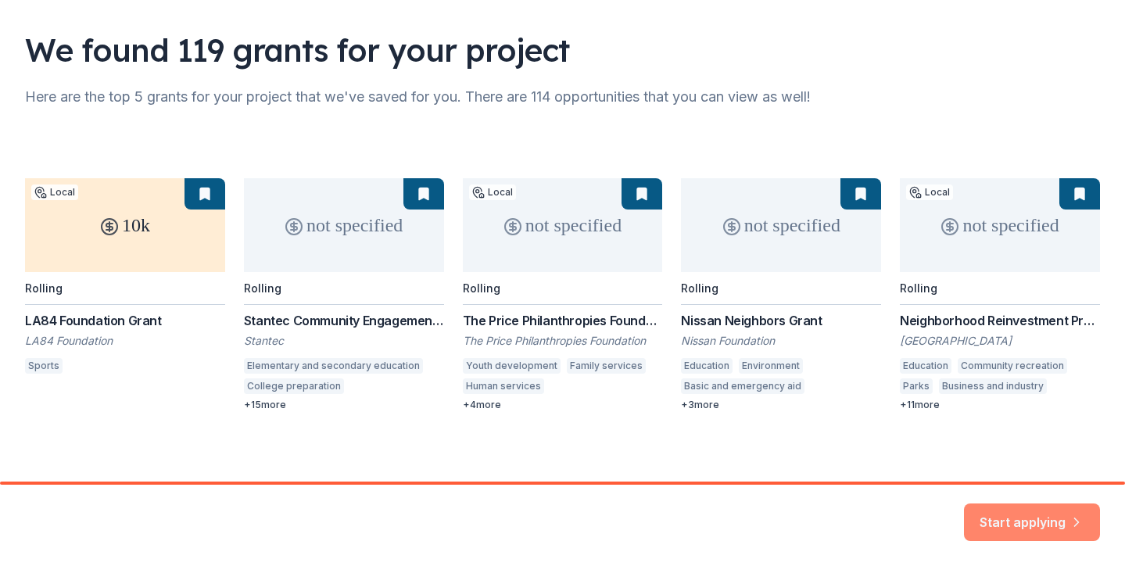
click at [1006, 515] on button "Start applying" at bounding box center [1032, 513] width 136 height 38
click at [1030, 518] on div "Start applying" at bounding box center [1032, 523] width 136 height 38
click at [138, 220] on div "10k Local Rolling LA84 Foundation Grant LA84 Foundation Sports not specified Ro…" at bounding box center [562, 294] width 1075 height 233
click at [1039, 518] on div "Start applying" at bounding box center [1032, 523] width 136 height 38
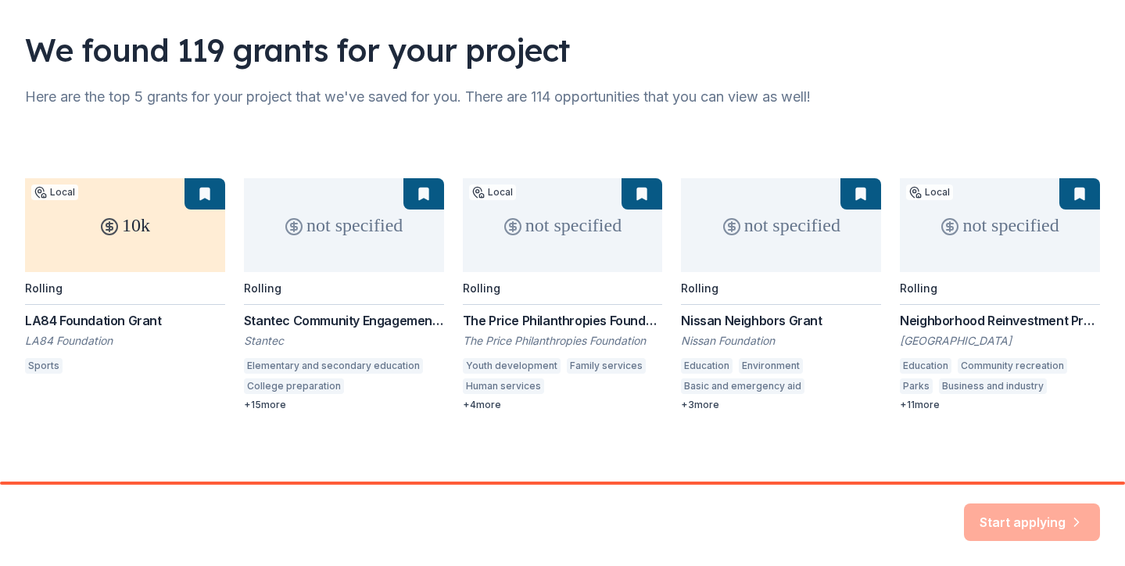
click at [414, 218] on div "10k Local Rolling LA84 Foundation Grant LA84 Foundation Sports not specified Ro…" at bounding box center [562, 294] width 1075 height 233
click at [542, 223] on div "10k Local Rolling LA84 Foundation Grant LA84 Foundation Sports not specified Ro…" at bounding box center [562, 294] width 1075 height 233
click at [58, 322] on div "10k Local Rolling LA84 Foundation Grant LA84 Foundation Sports not specified Ro…" at bounding box center [562, 294] width 1075 height 233
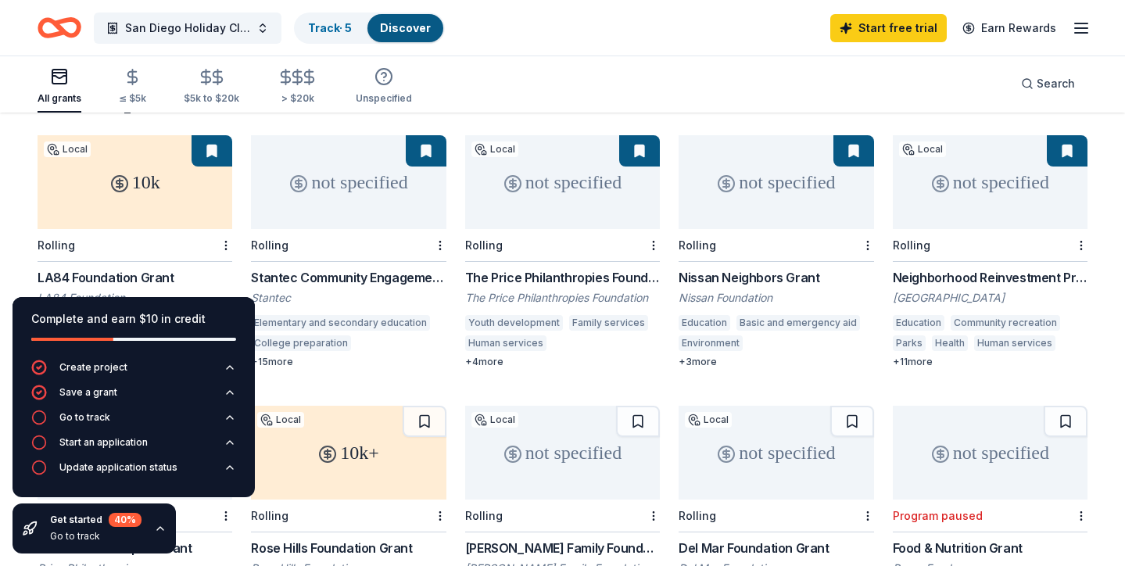
scroll to position [147, 0]
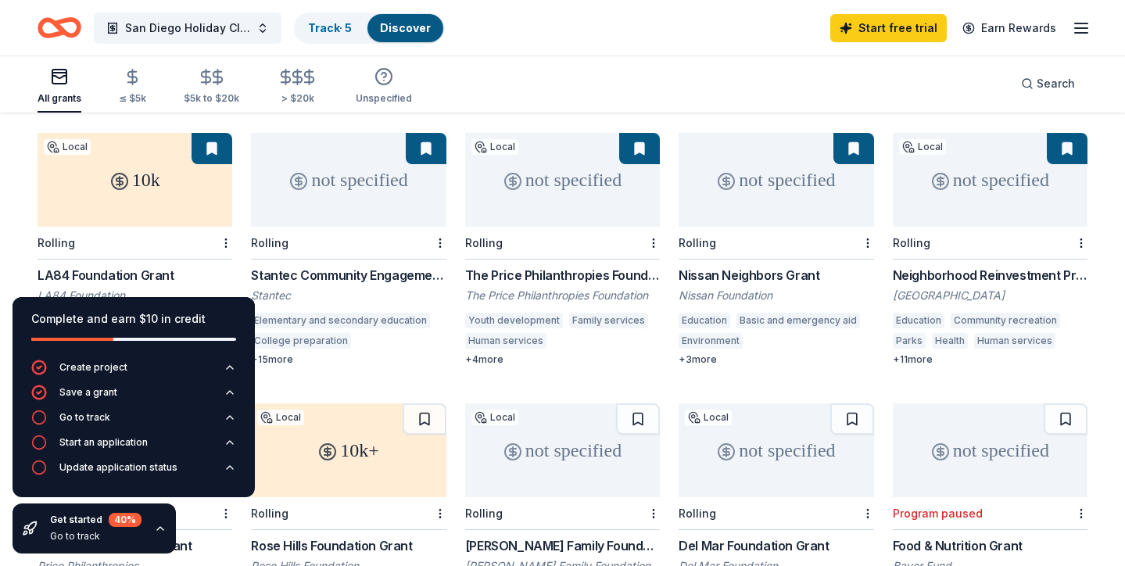
click at [231, 266] on div "LA84 Foundation Grant" at bounding box center [135, 275] width 195 height 19
click at [633, 35] on div "San Diego Holiday Classic Track · 5 Discover Start free trial Earn Rewards" at bounding box center [563, 27] width 1050 height 37
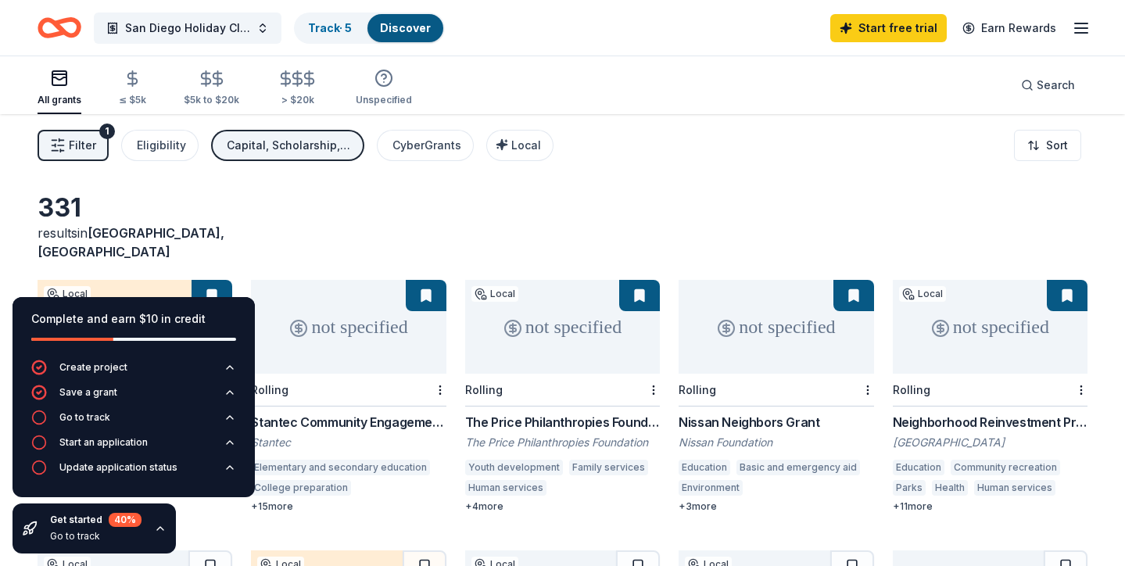
scroll to position [0, 0]
click at [135, 280] on div "10k" at bounding box center [135, 327] width 195 height 94
click at [585, 152] on div "Filter 1 Eligibility Capital, Scholarship, Other CyberGrants Local Sort" at bounding box center [562, 145] width 1125 height 63
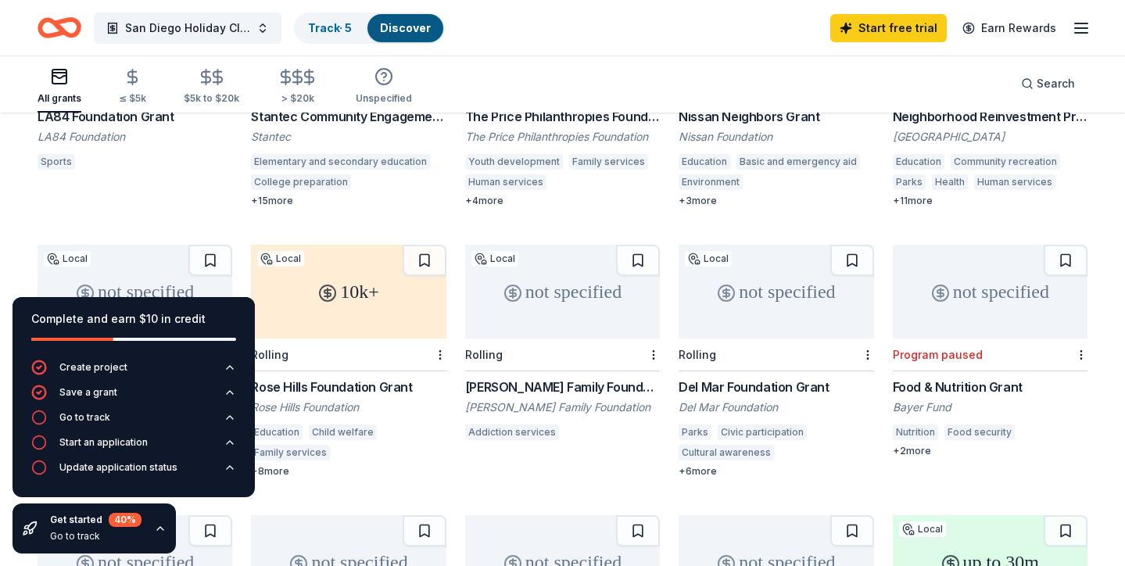
scroll to position [305, 0]
click at [371, 278] on div "10k+" at bounding box center [348, 293] width 195 height 94
click at [386, 271] on div "10k+" at bounding box center [348, 293] width 195 height 94
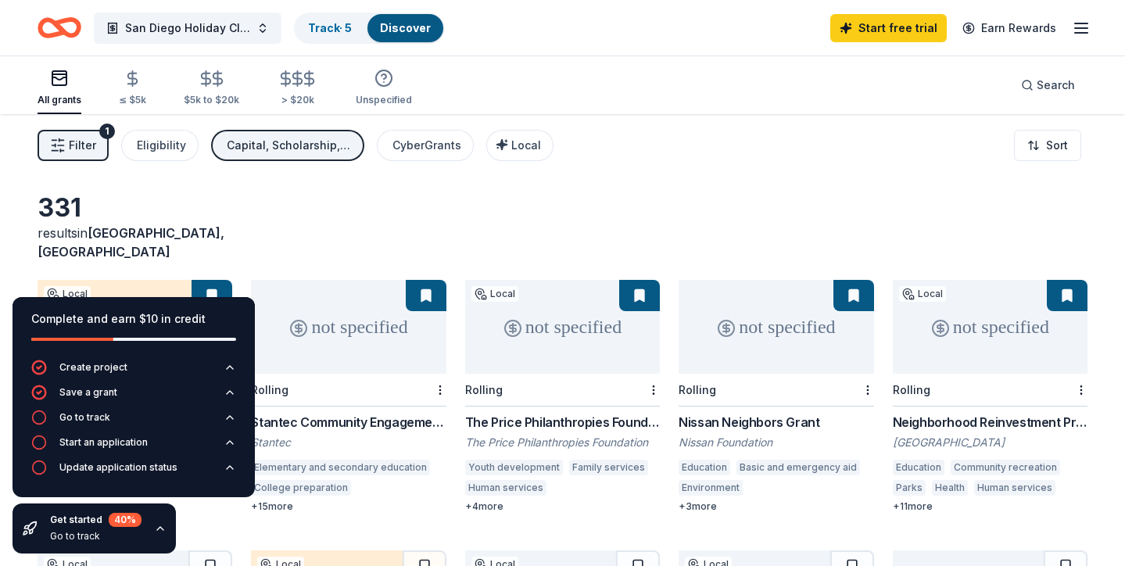
scroll to position [0, 0]
click at [98, 143] on button "Filter 1" at bounding box center [73, 145] width 71 height 31
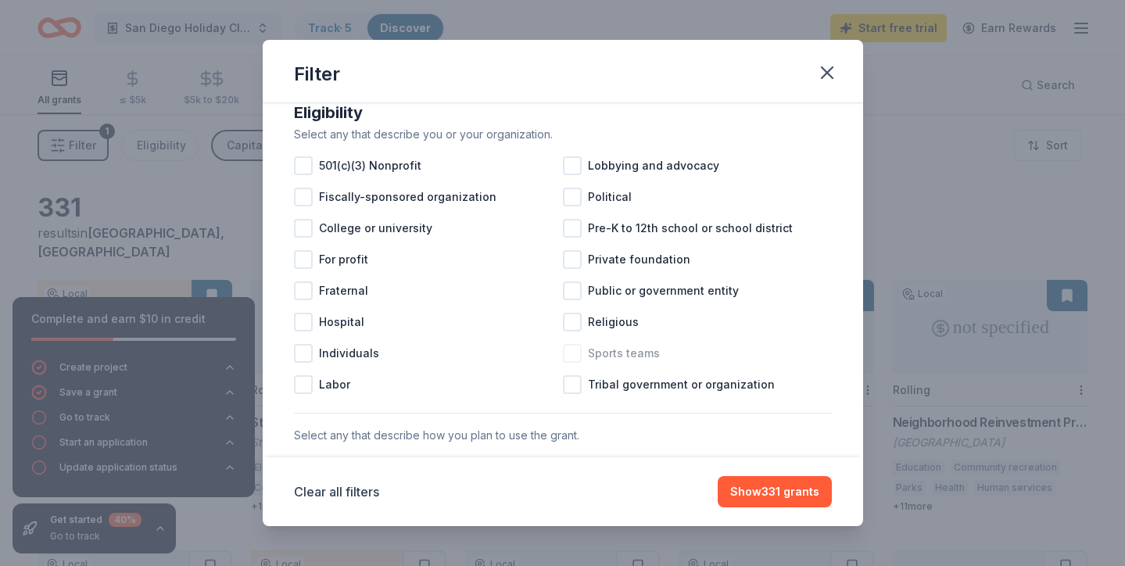
scroll to position [174, 0]
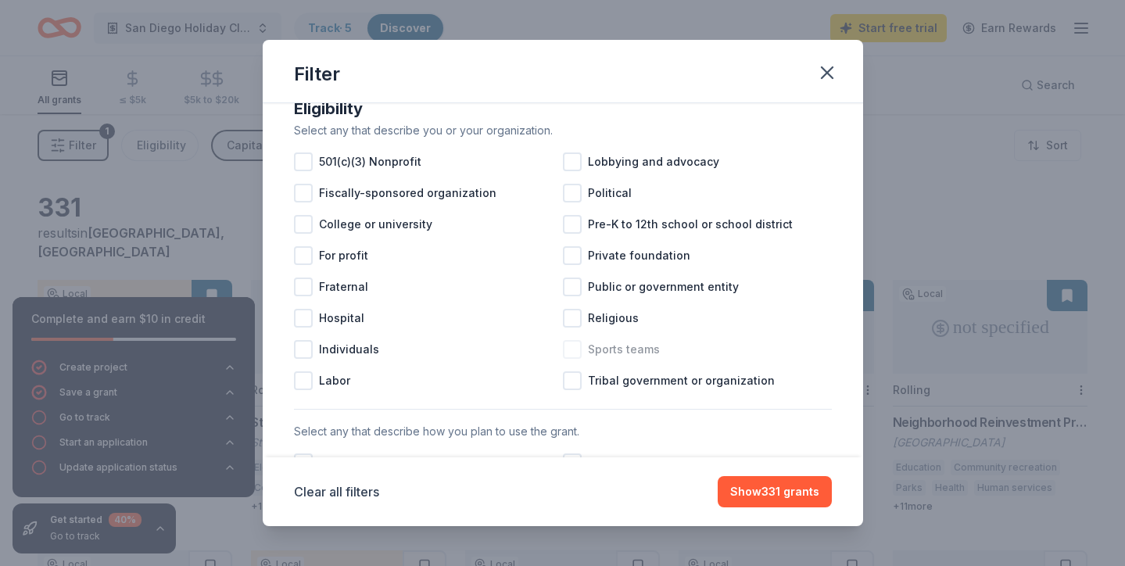
click at [576, 350] on div at bounding box center [572, 349] width 19 height 19
click at [781, 500] on button "Show 321 grants" at bounding box center [775, 491] width 114 height 31
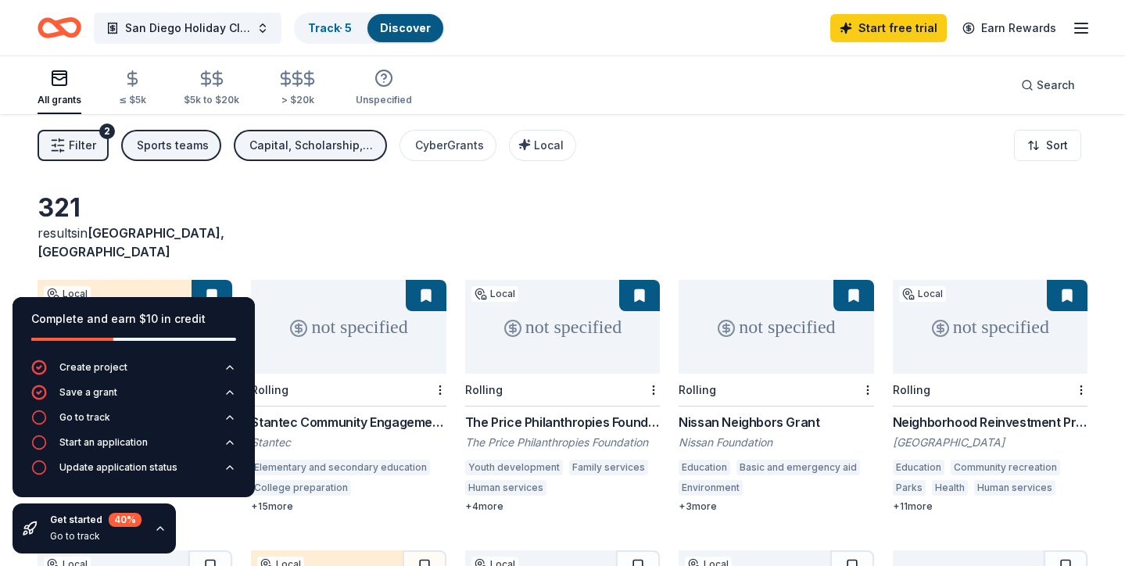
click at [788, 327] on div "not specified" at bounding box center [776, 327] width 195 height 94
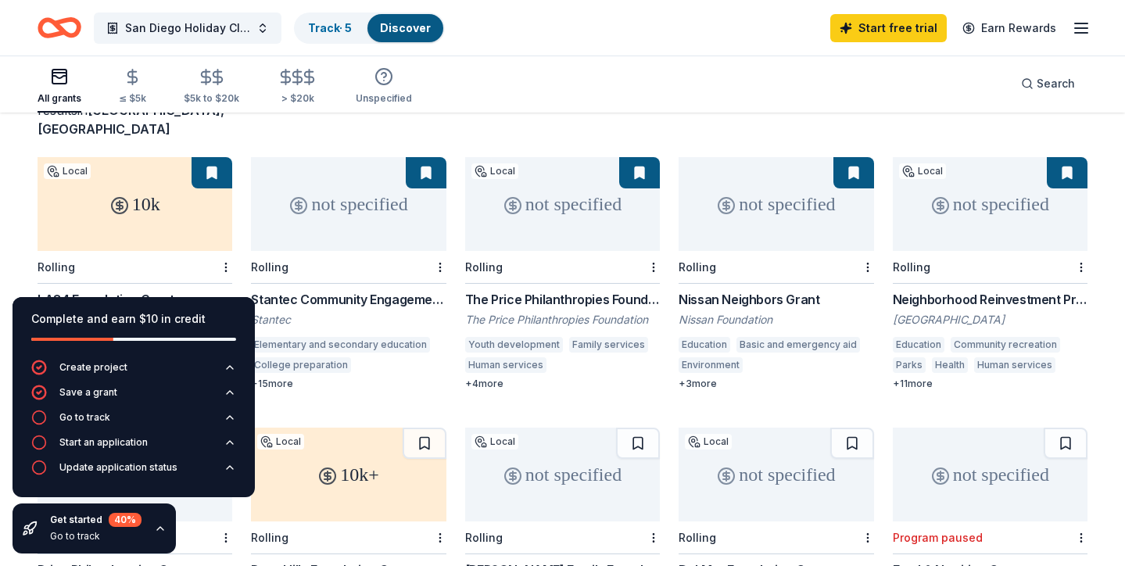
scroll to position [124, 0]
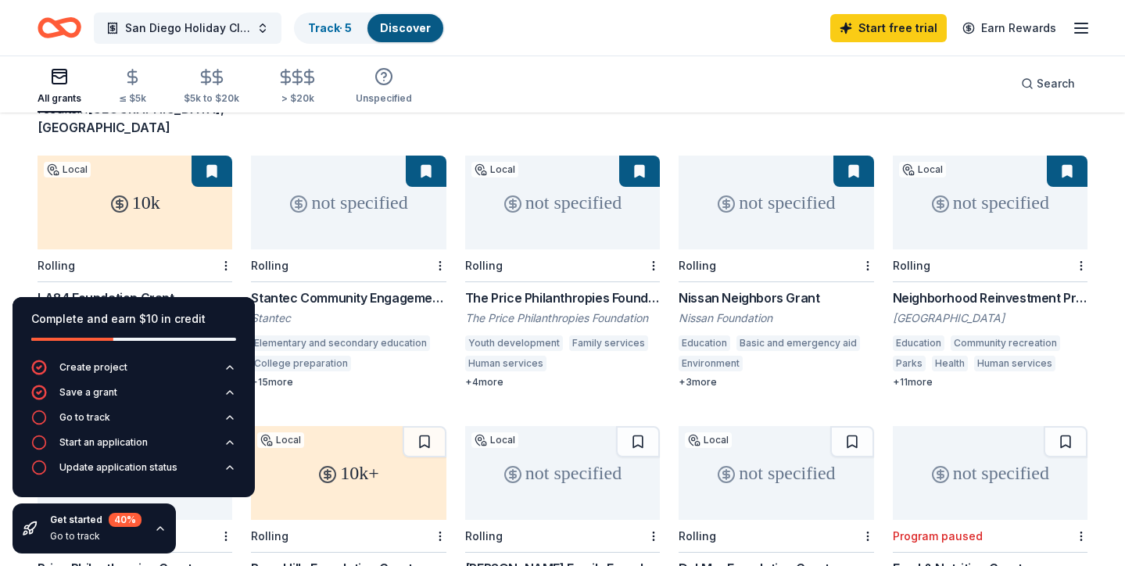
click at [495, 376] on div "+ 4 more" at bounding box center [562, 382] width 195 height 13
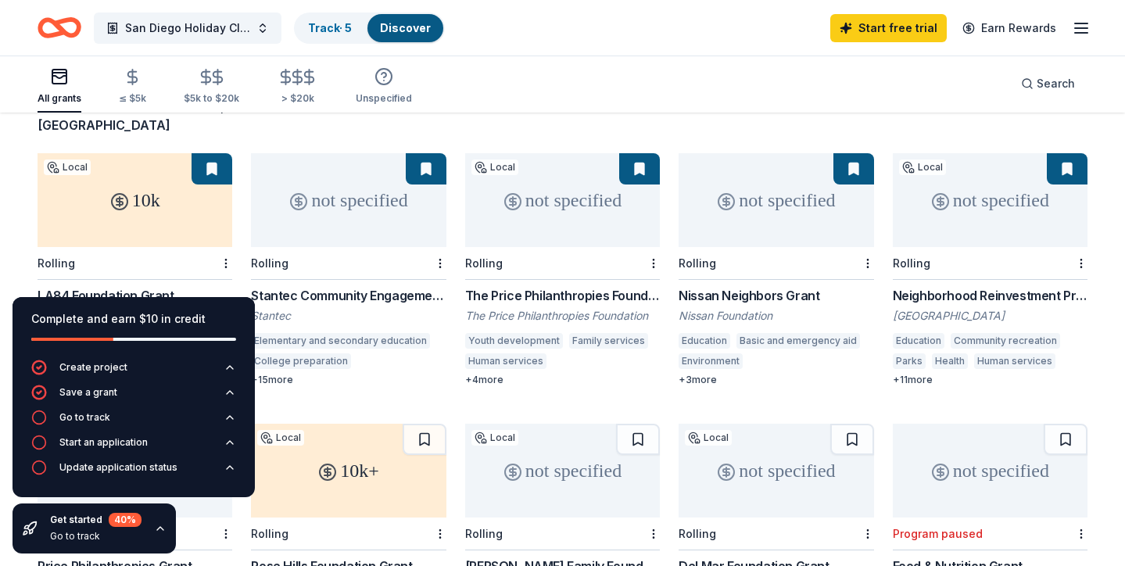
click at [990, 184] on div "not specified" at bounding box center [990, 200] width 195 height 94
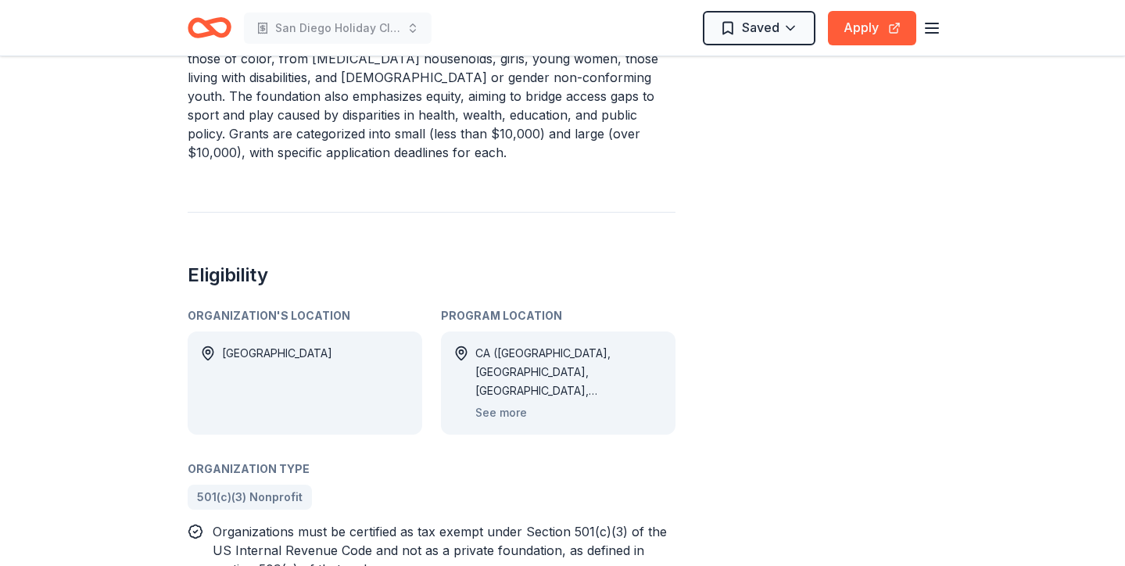
scroll to position [676, 0]
click at [498, 408] on button "See more" at bounding box center [501, 411] width 52 height 19
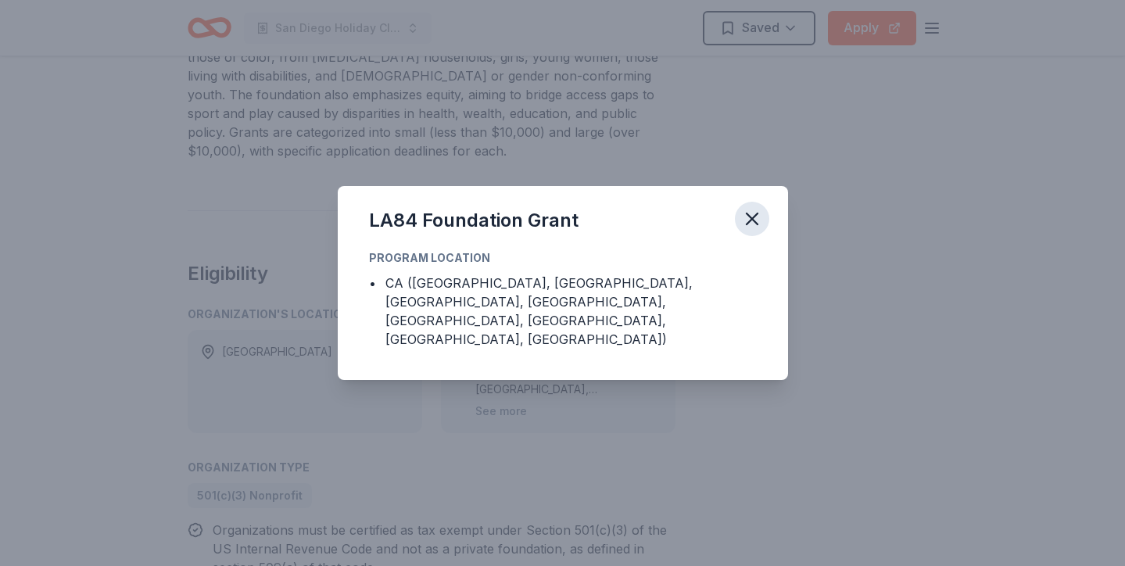
click at [755, 228] on icon "button" at bounding box center [752, 219] width 22 height 22
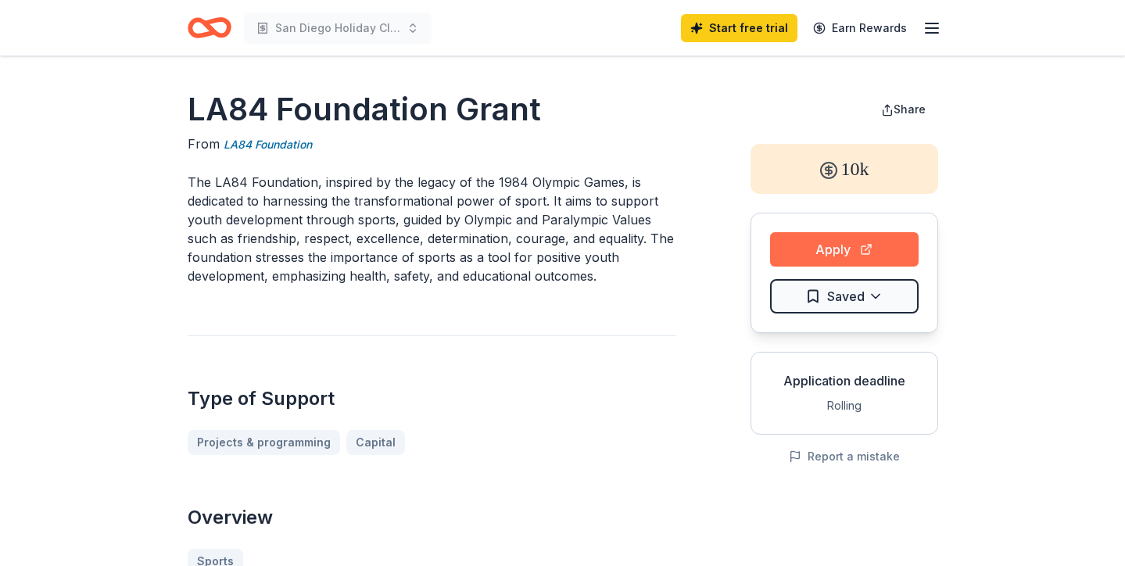
scroll to position [0, 0]
click at [811, 245] on button "Apply" at bounding box center [844, 249] width 149 height 34
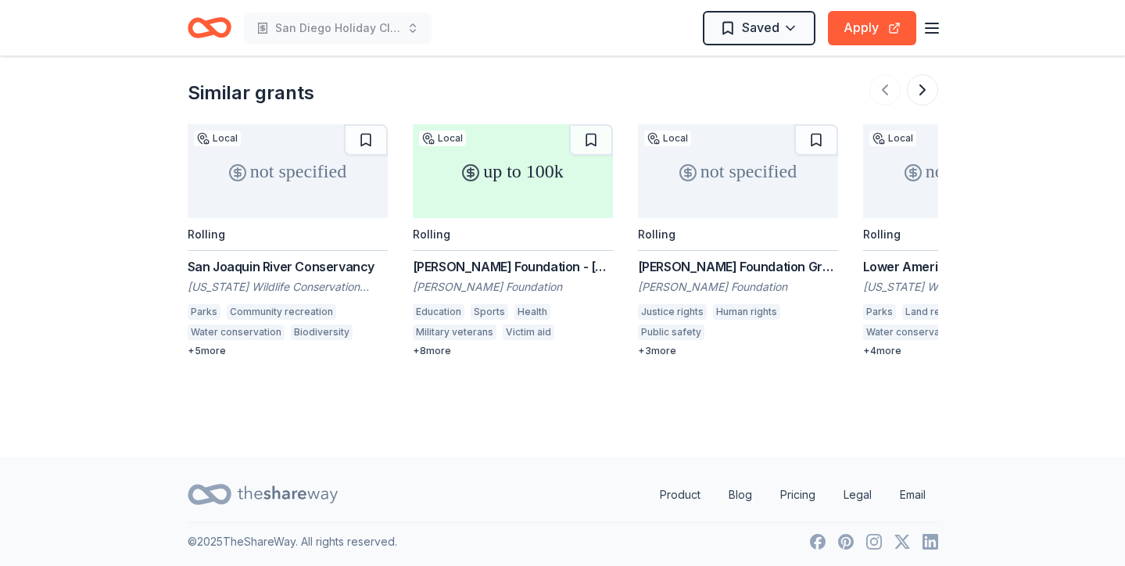
scroll to position [1521, 0]
click at [930, 91] on button at bounding box center [922, 90] width 31 height 31
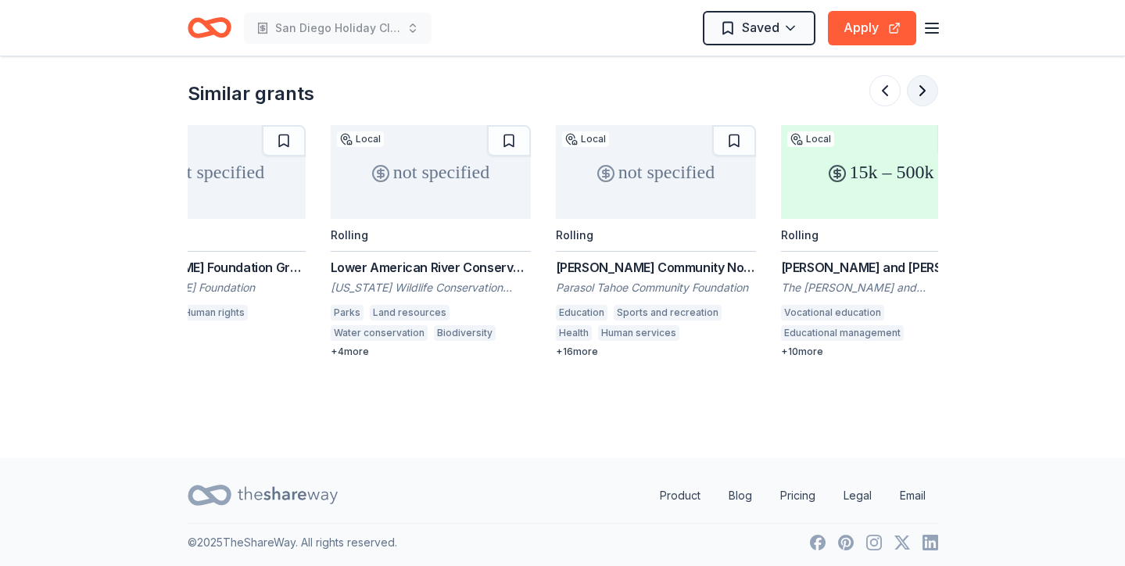
scroll to position [0, 676]
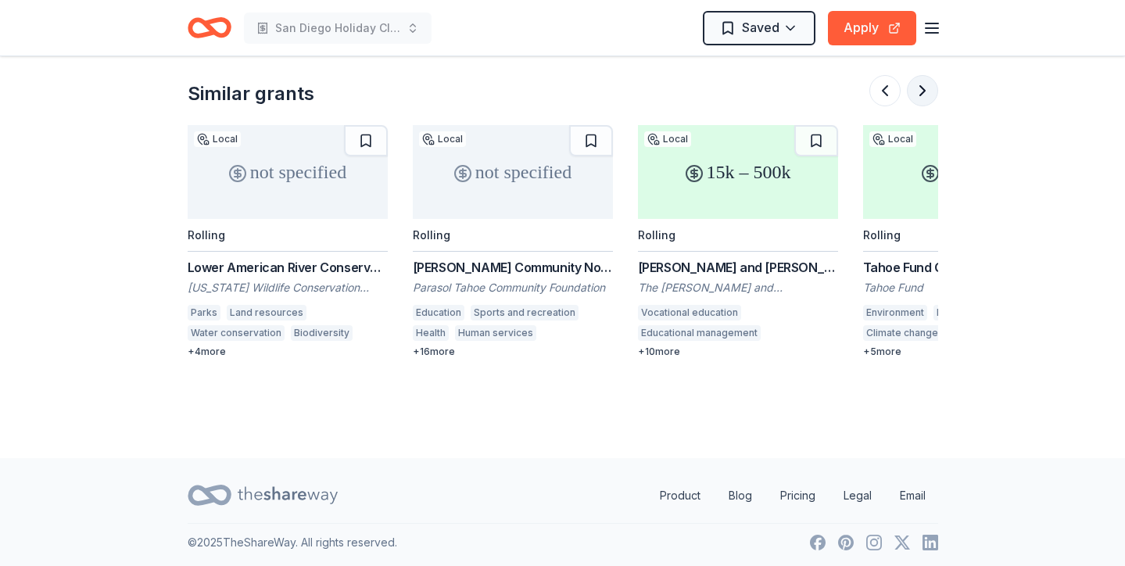
click at [930, 91] on button at bounding box center [922, 90] width 31 height 31
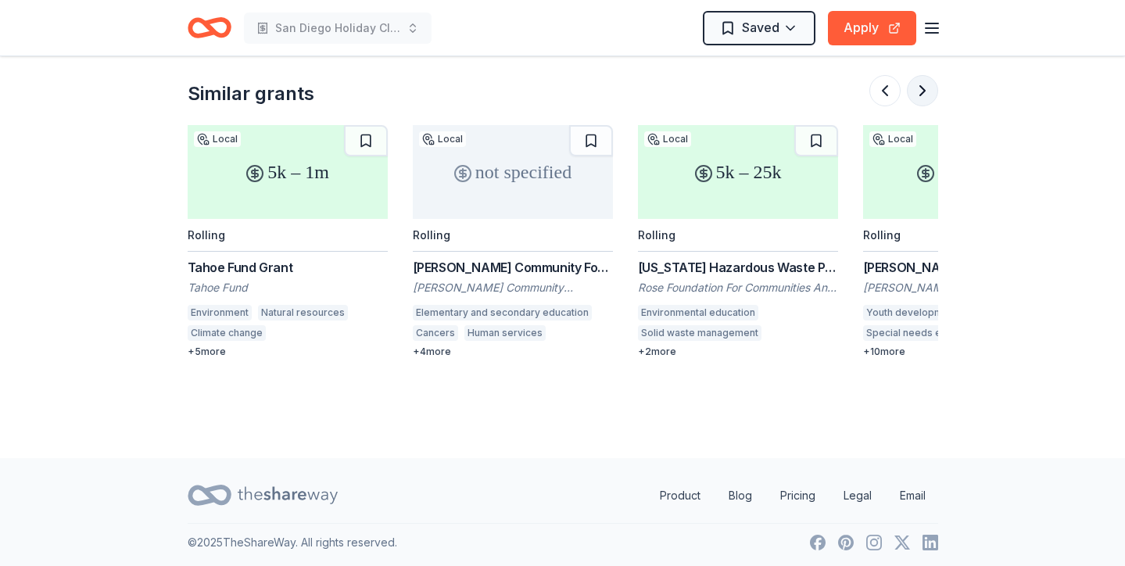
click at [930, 91] on button at bounding box center [922, 90] width 31 height 31
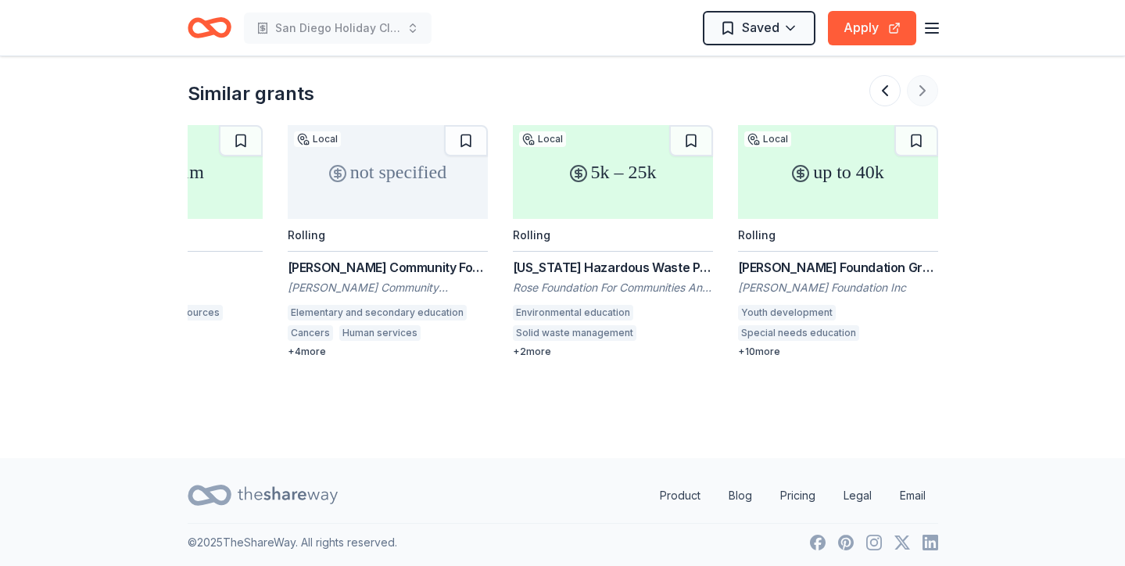
click at [930, 91] on div at bounding box center [904, 90] width 69 height 31
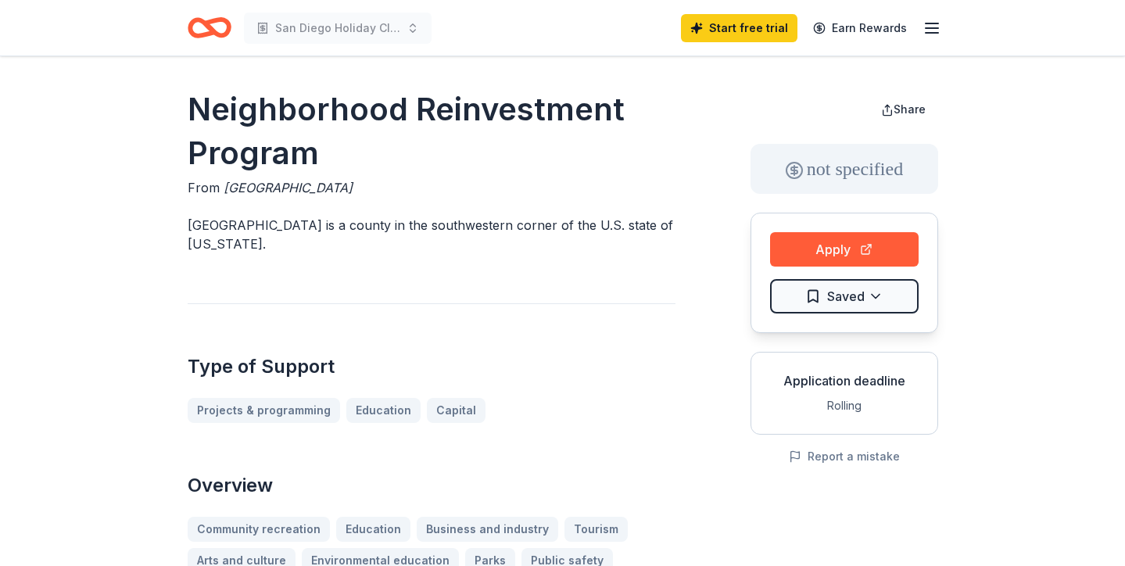
scroll to position [0, 0]
